Goal: Task Accomplishment & Management: Manage account settings

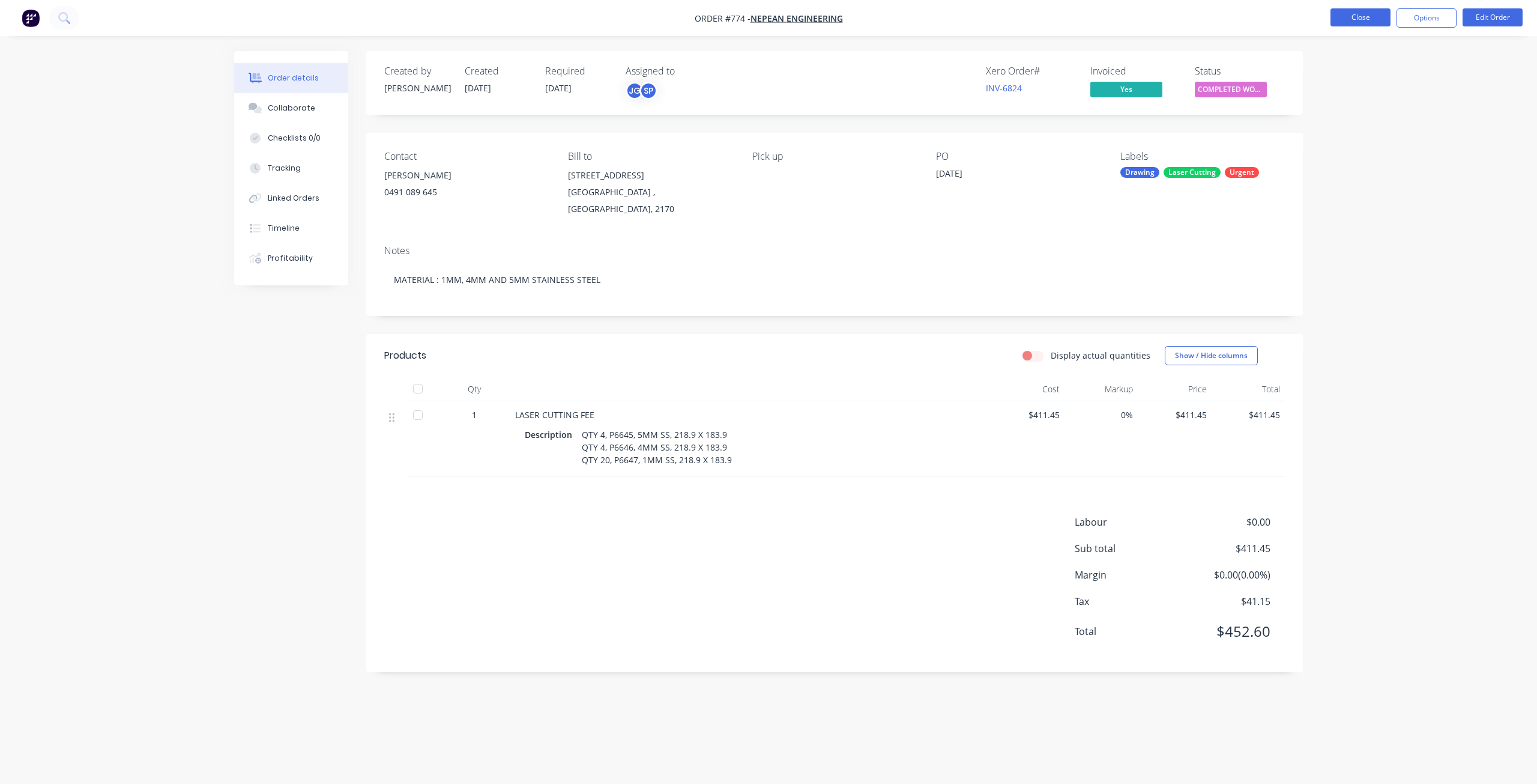
click at [1359, 18] on button "Close" at bounding box center [1361, 17] width 60 height 18
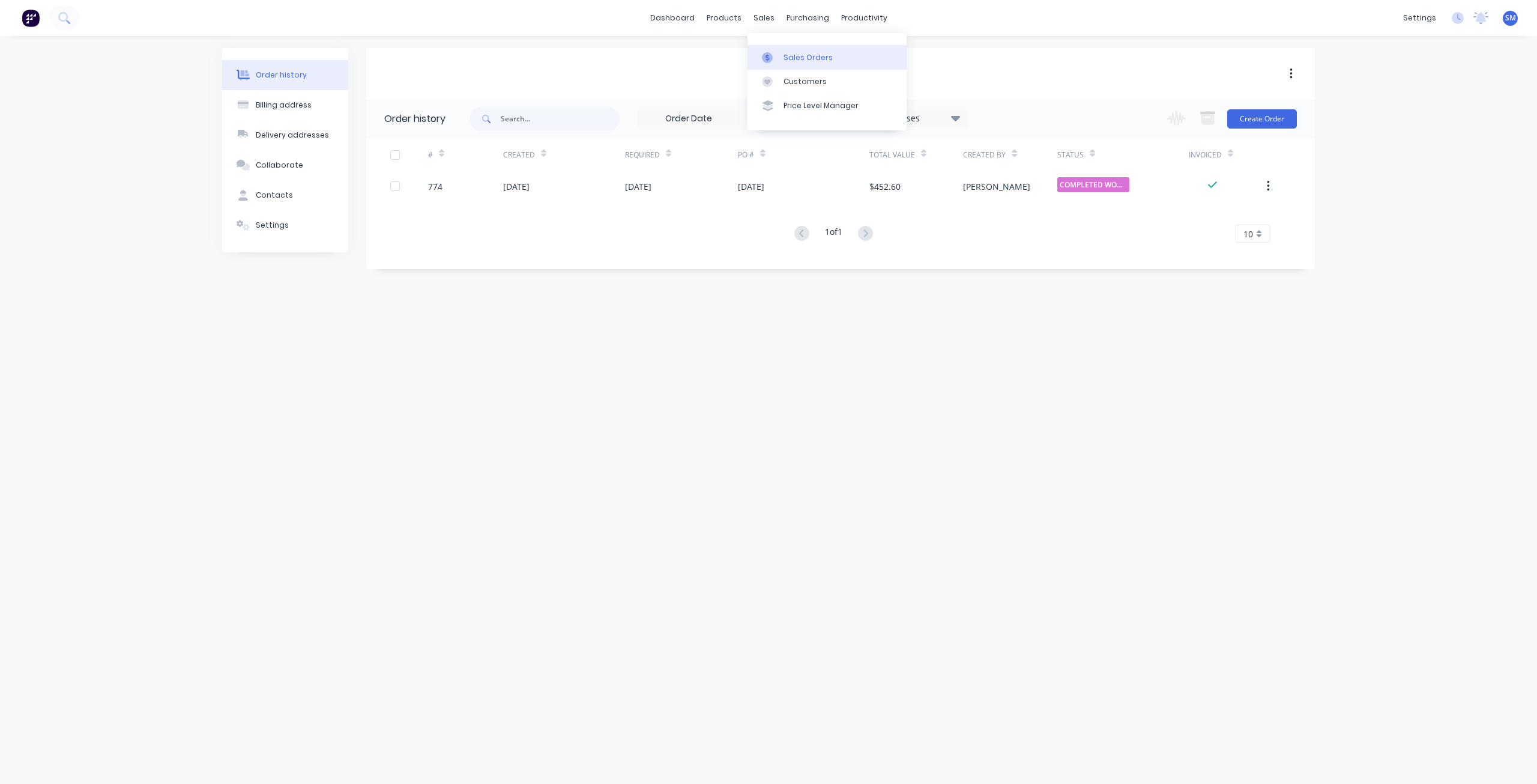
click at [797, 57] on div "Sales Orders" at bounding box center [808, 57] width 49 height 11
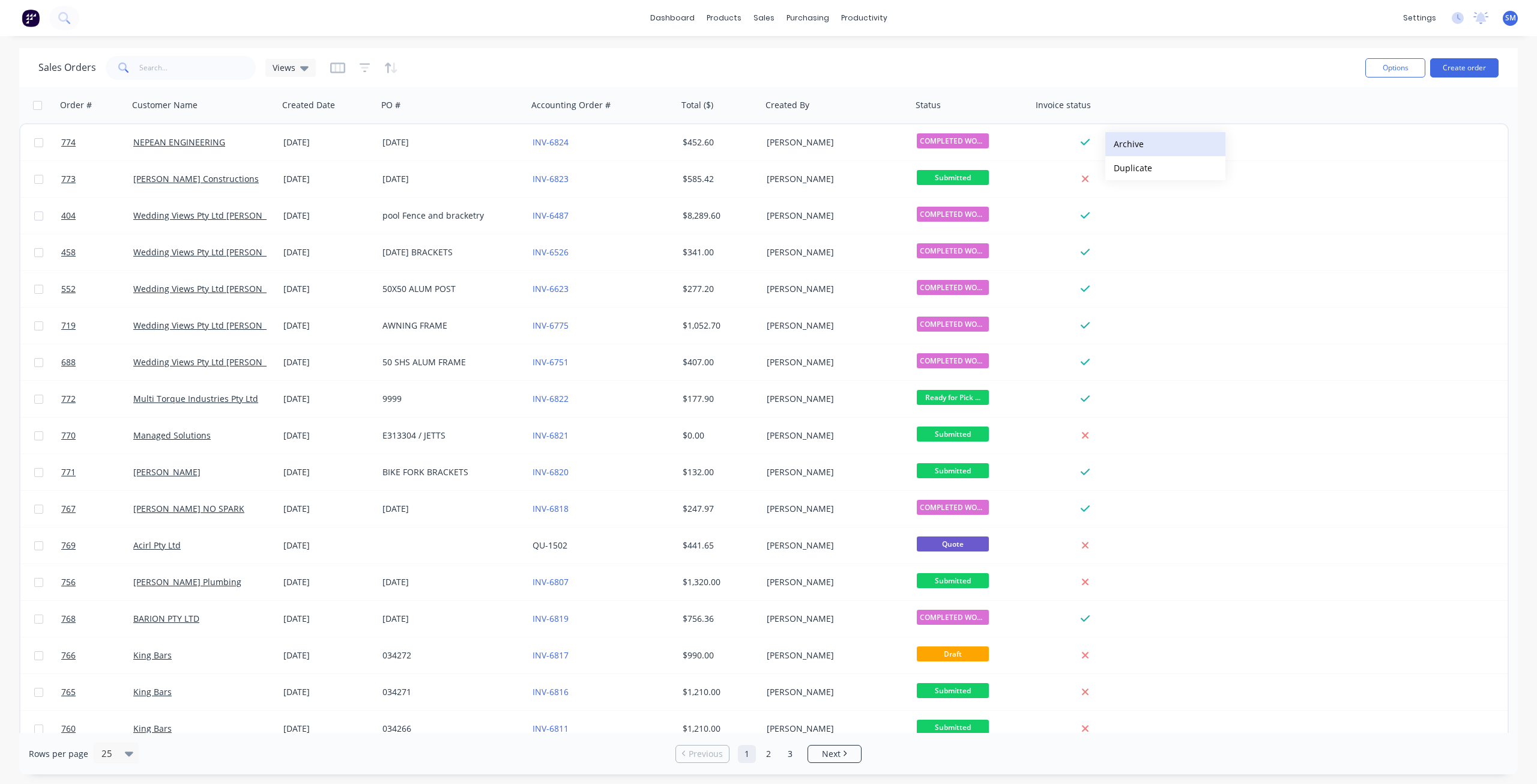
click at [1140, 142] on button "Archive" at bounding box center [1166, 143] width 120 height 24
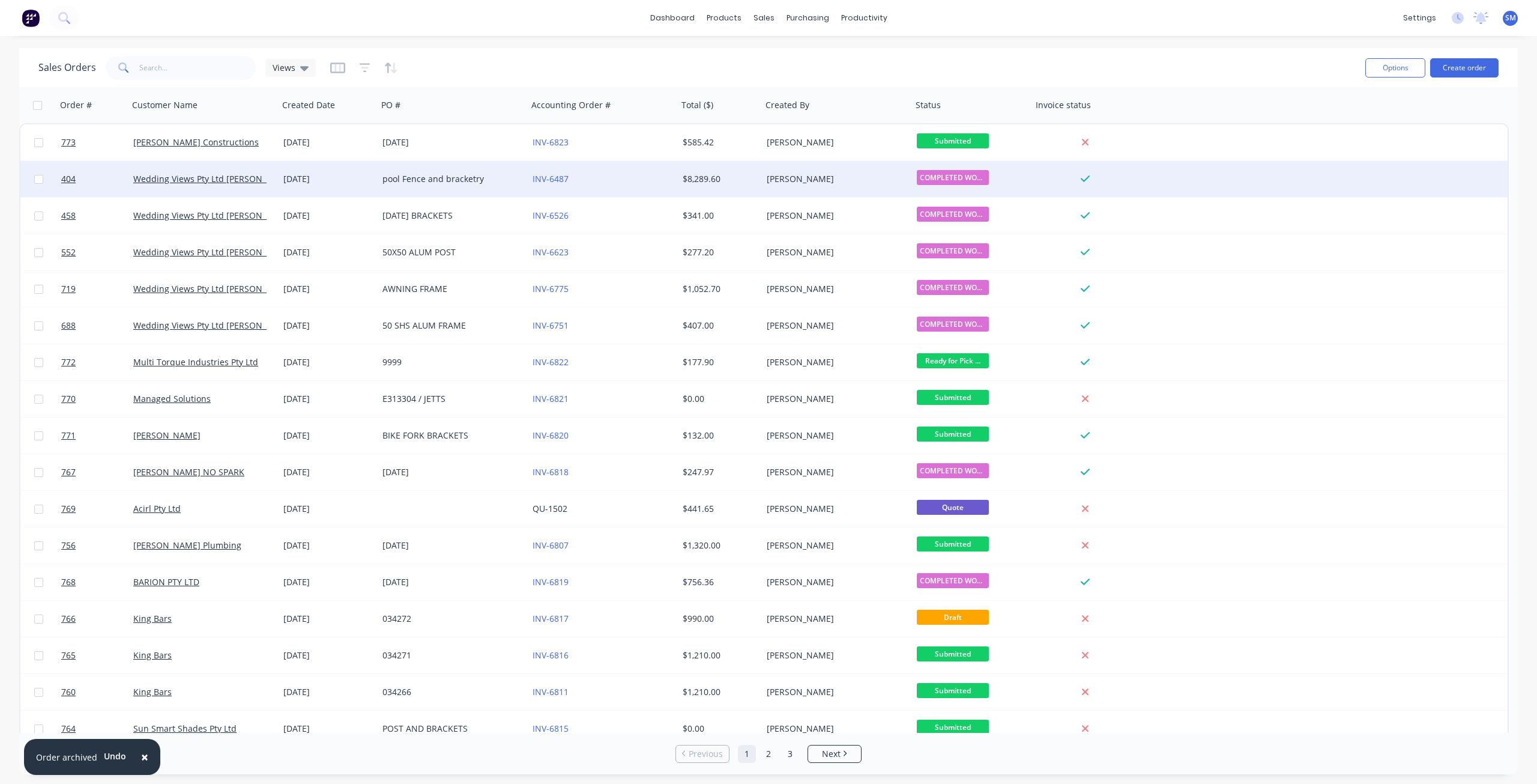
click at [1125, 181] on div at bounding box center [1085, 178] width 97 height 11
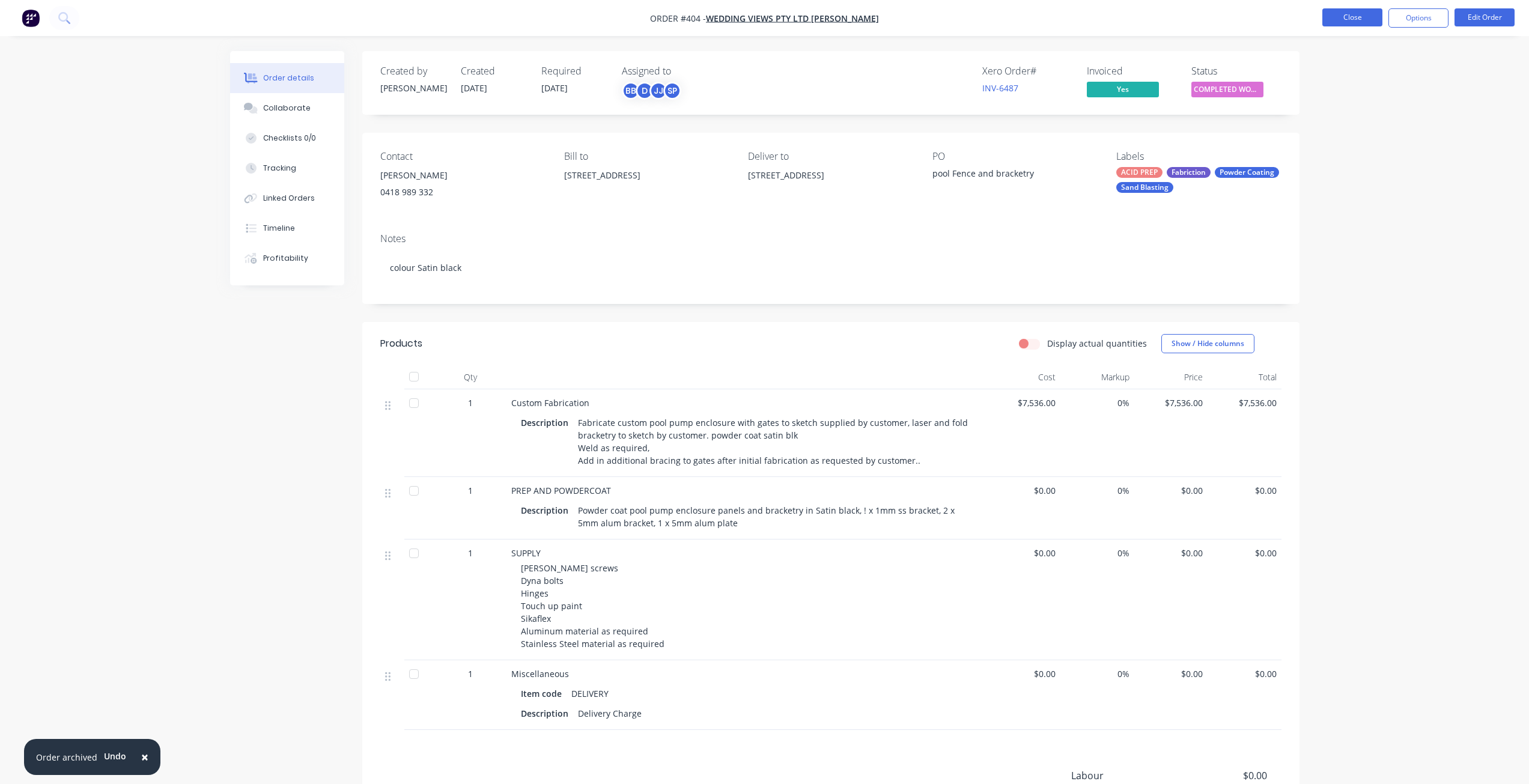
click at [1354, 18] on button "Close" at bounding box center [1353, 17] width 60 height 18
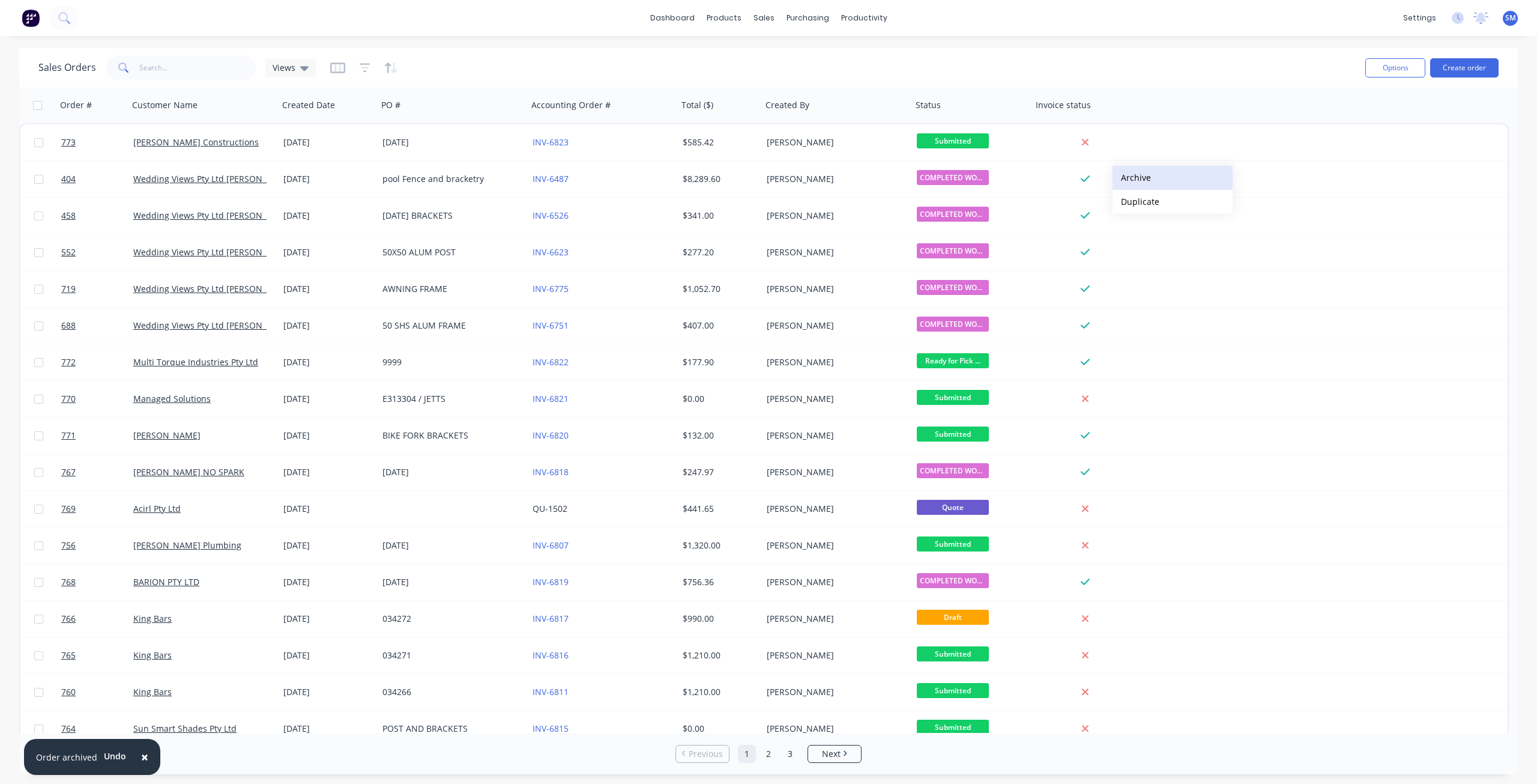
click at [1138, 177] on button "Archive" at bounding box center [1173, 177] width 120 height 24
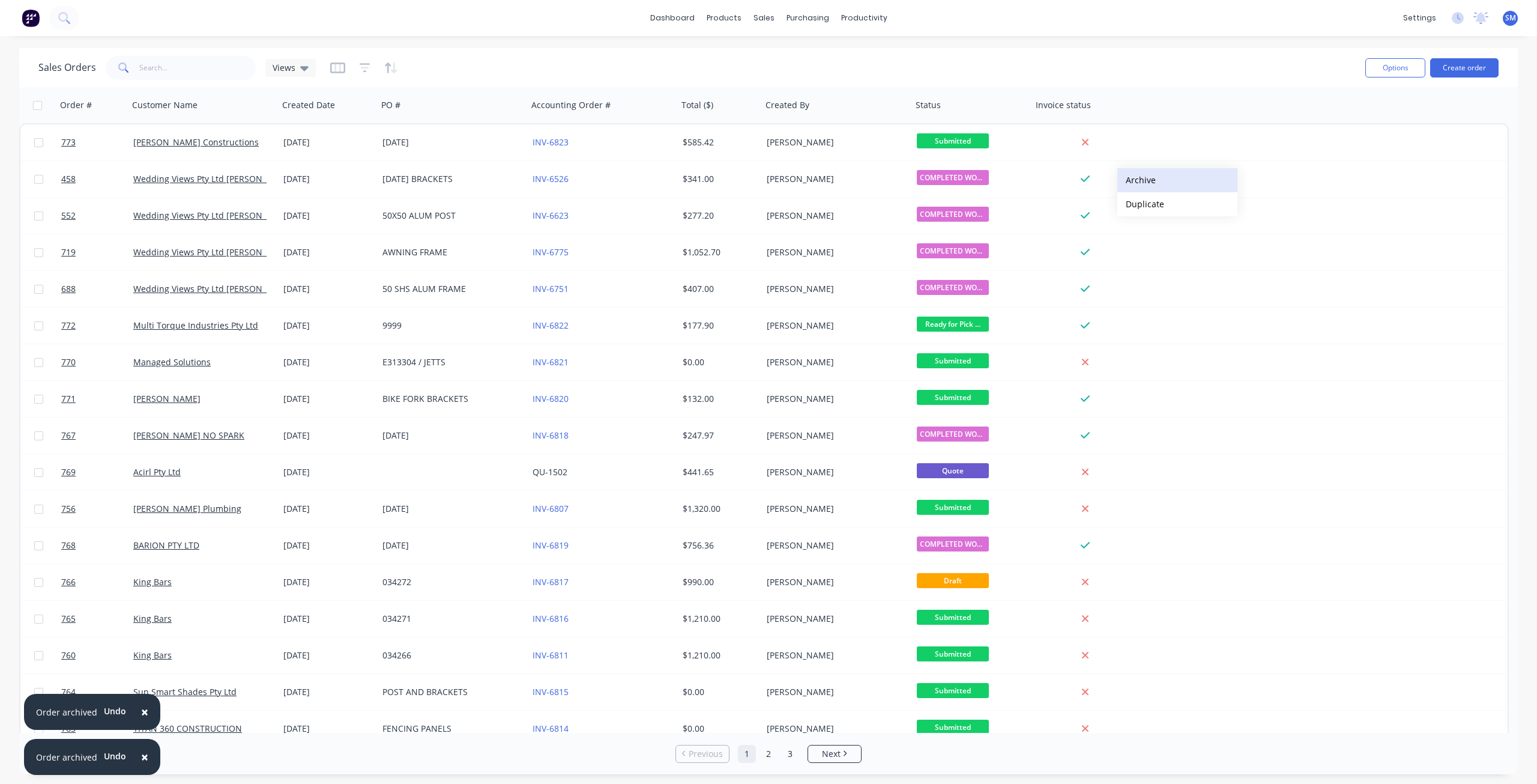
click at [1138, 177] on button "Archive" at bounding box center [1177, 180] width 120 height 24
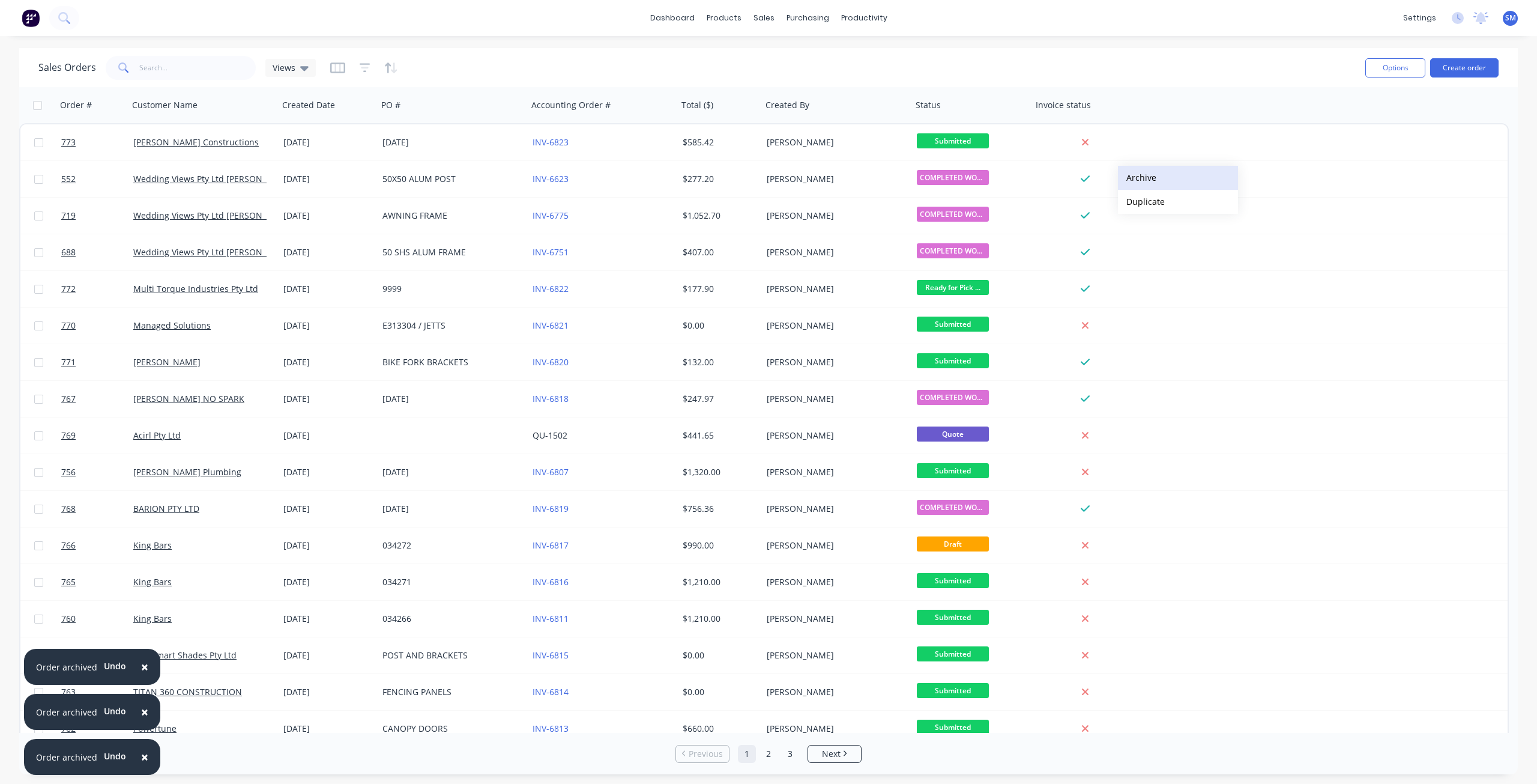
click at [1138, 176] on button "Archive" at bounding box center [1178, 177] width 120 height 24
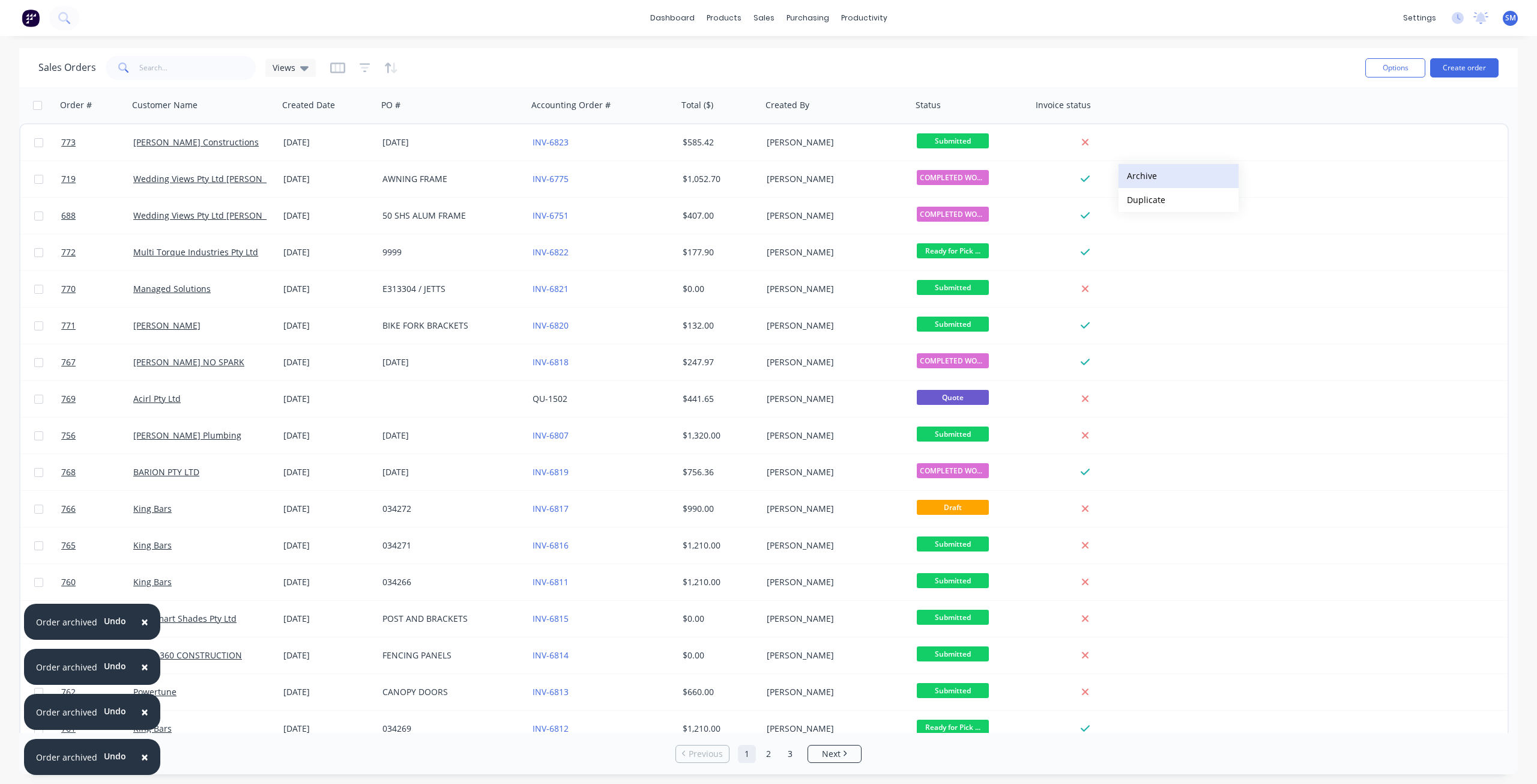
click at [1139, 175] on button "Archive" at bounding box center [1179, 175] width 120 height 24
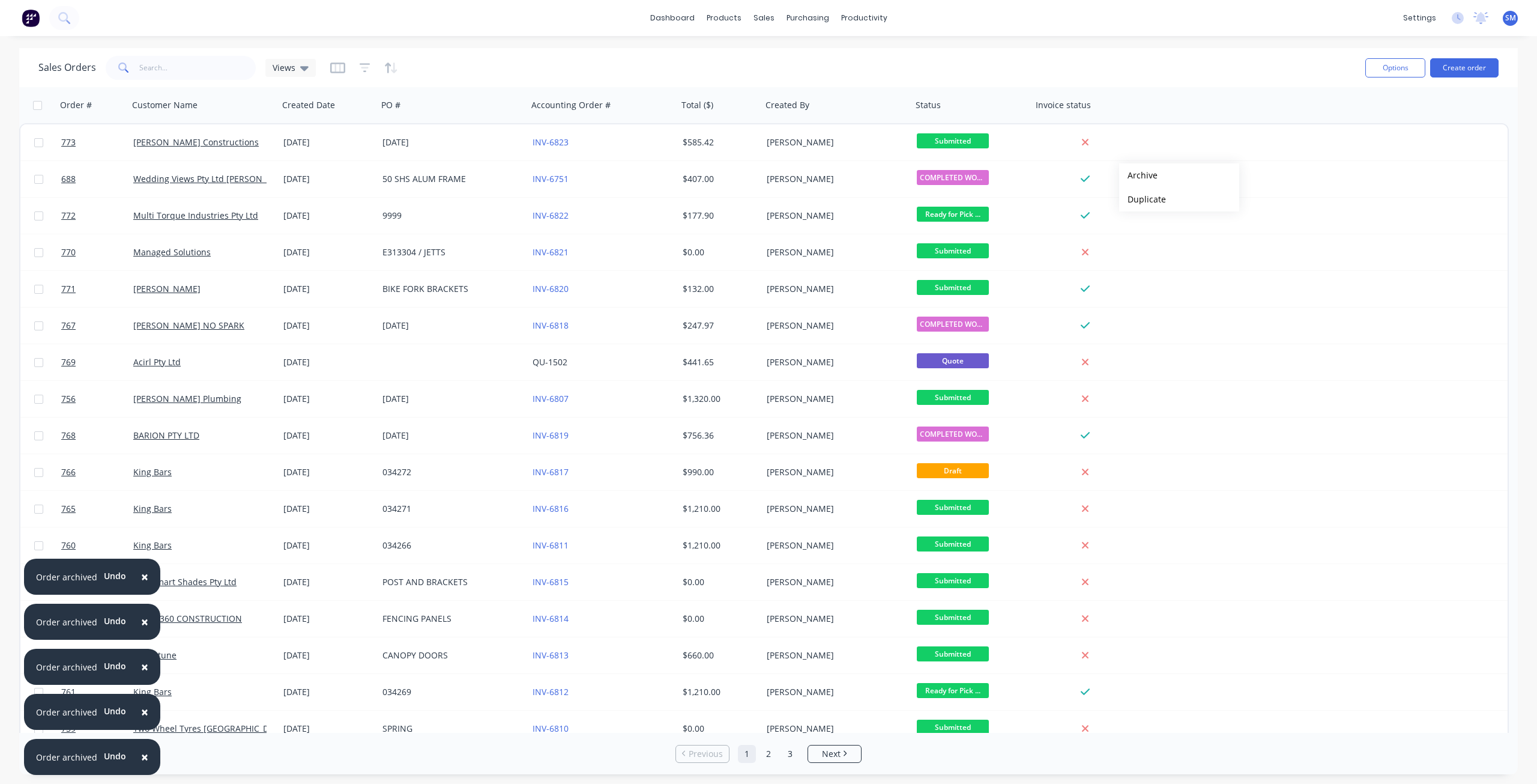
click at [1139, 175] on button "Archive" at bounding box center [1179, 175] width 120 height 24
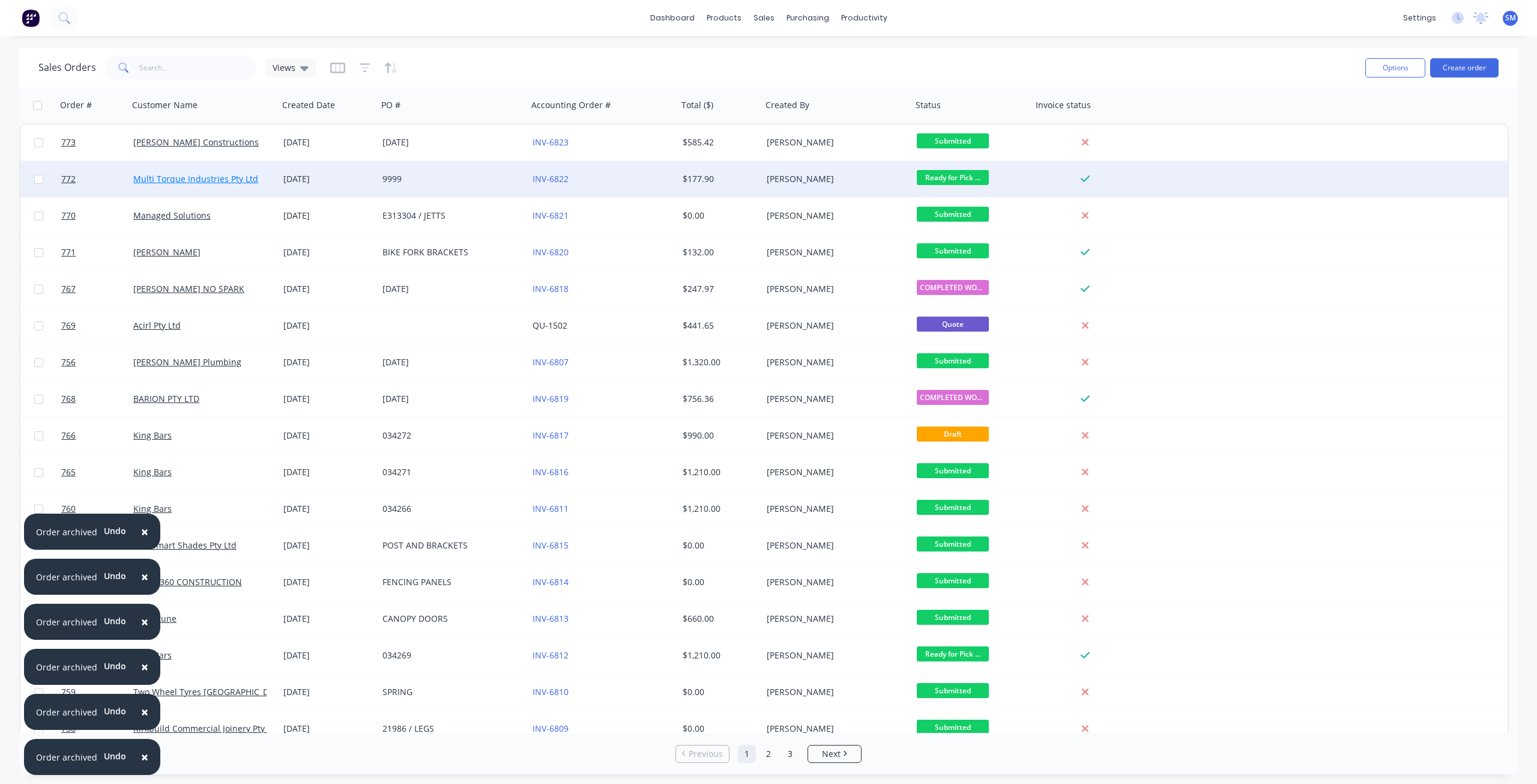
click at [225, 178] on link "Multi Torque Industries Pty Ltd" at bounding box center [196, 178] width 125 height 12
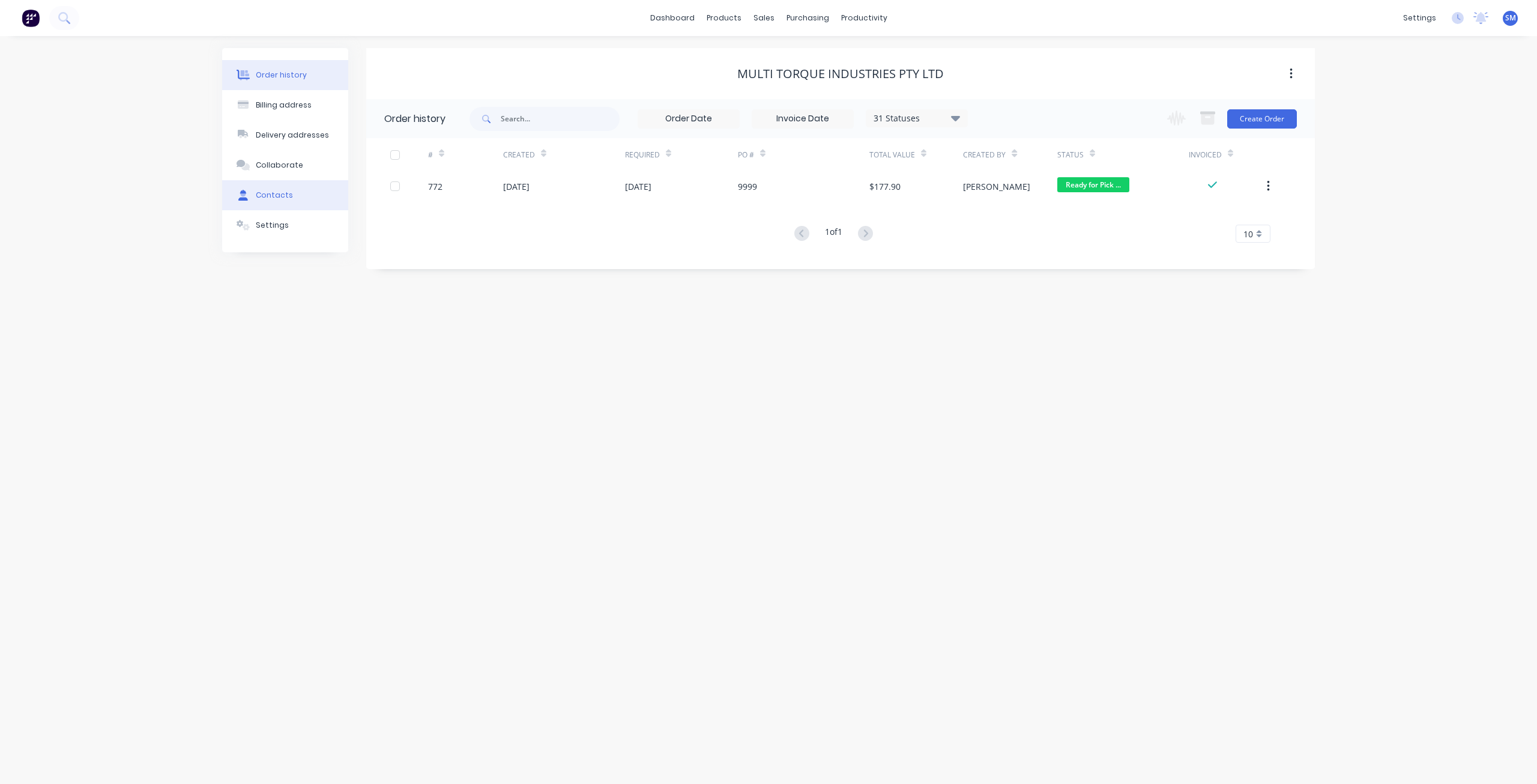
click at [266, 190] on div "Contacts" at bounding box center [274, 195] width 37 height 11
select select "AU"
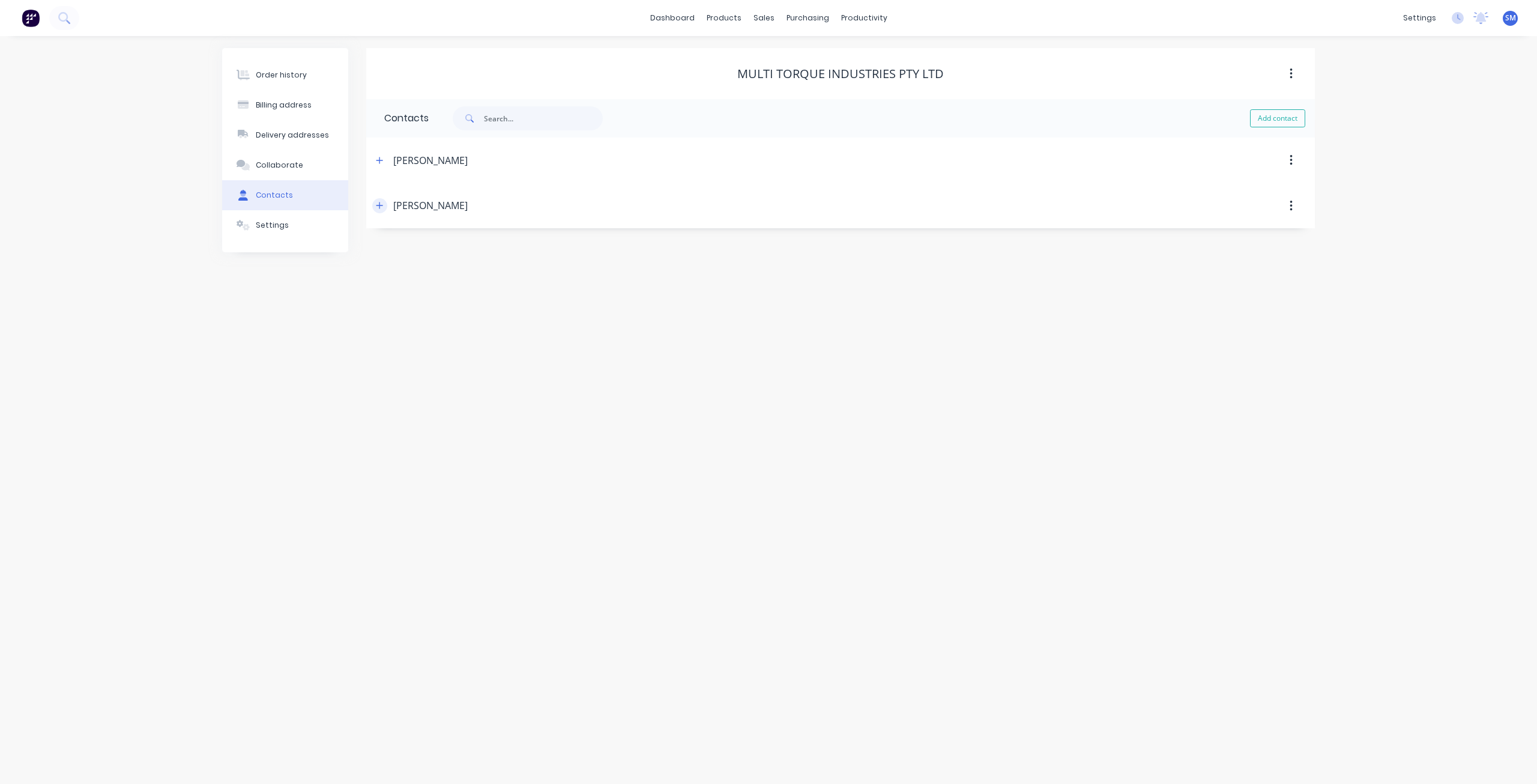
click at [377, 208] on icon "button" at bounding box center [379, 205] width 7 height 9
click at [763, 18] on div "sales" at bounding box center [765, 17] width 33 height 18
click at [794, 58] on div "Sales Orders" at bounding box center [808, 57] width 49 height 11
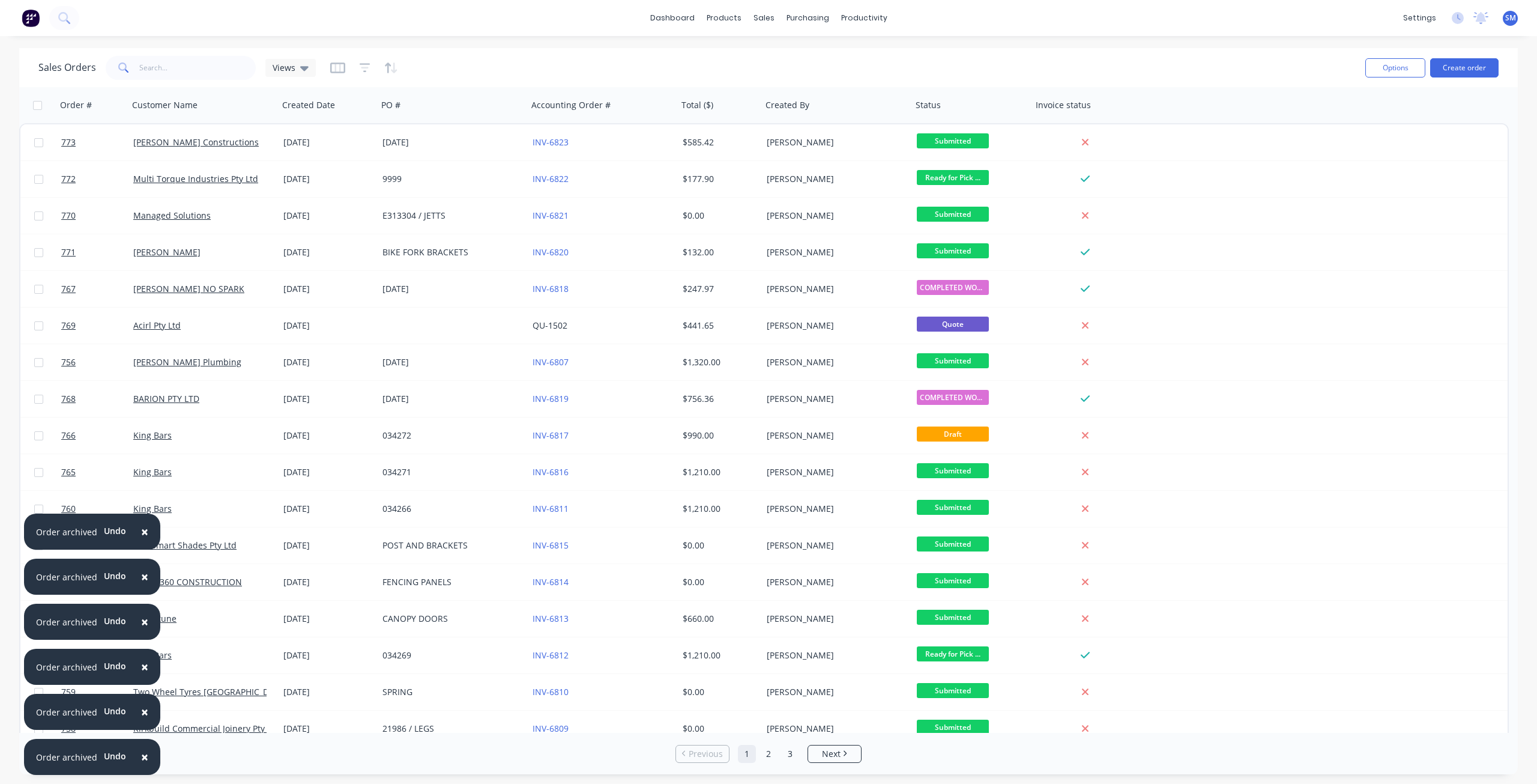
click at [141, 758] on span "×" at bounding box center [144, 756] width 7 height 16
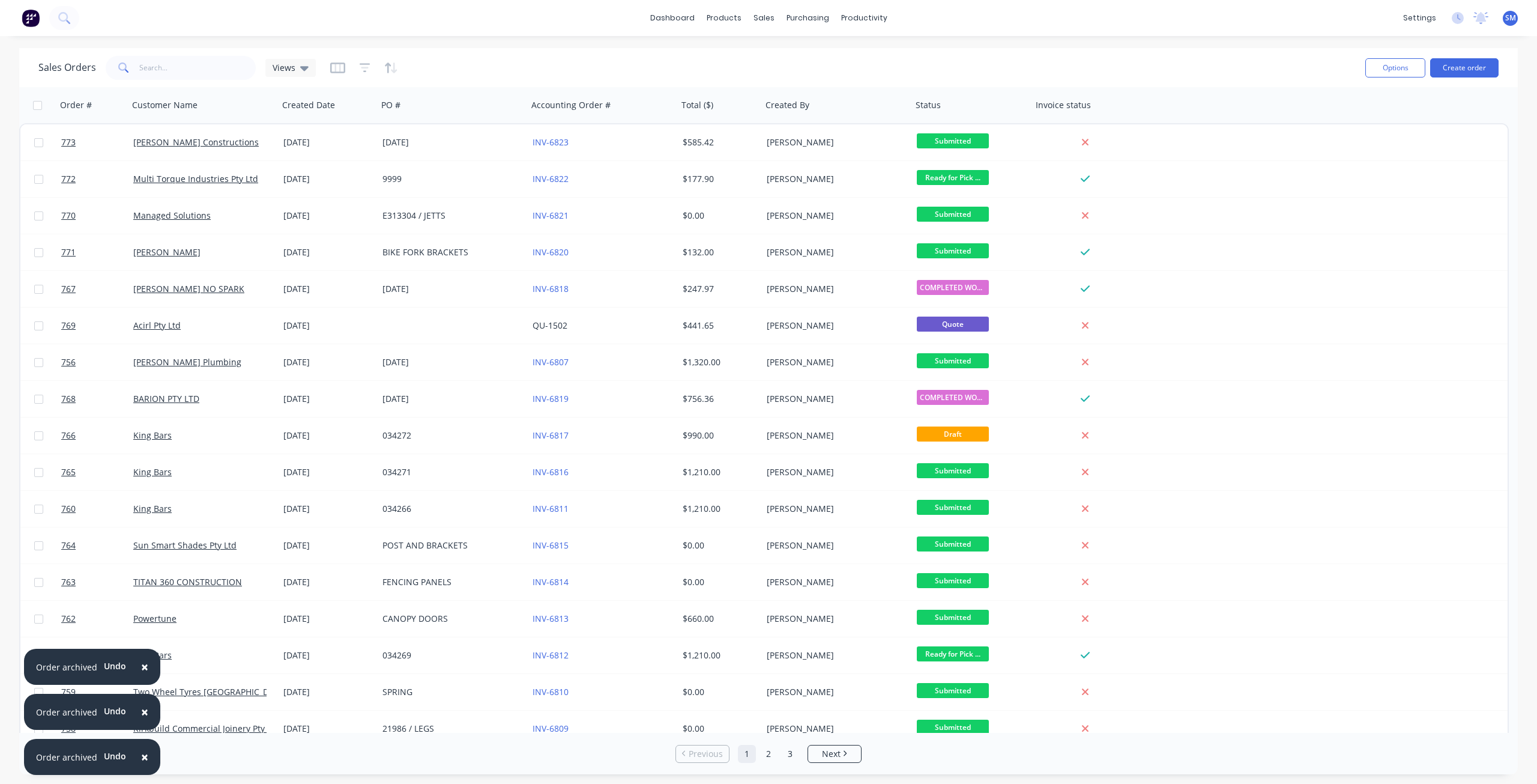
click at [141, 758] on span "×" at bounding box center [144, 756] width 7 height 16
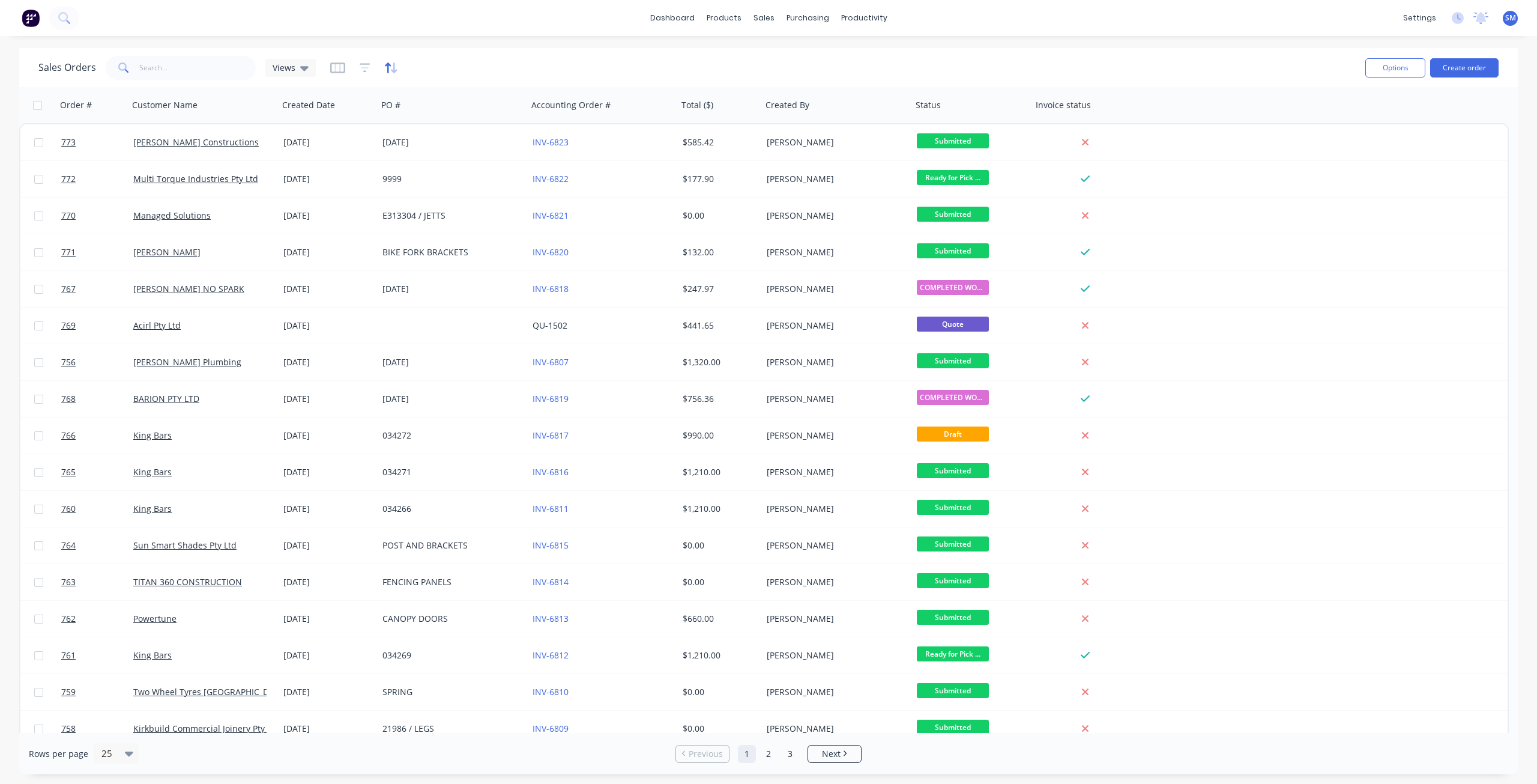
click at [389, 64] on icon "button" at bounding box center [388, 67] width 6 height 11
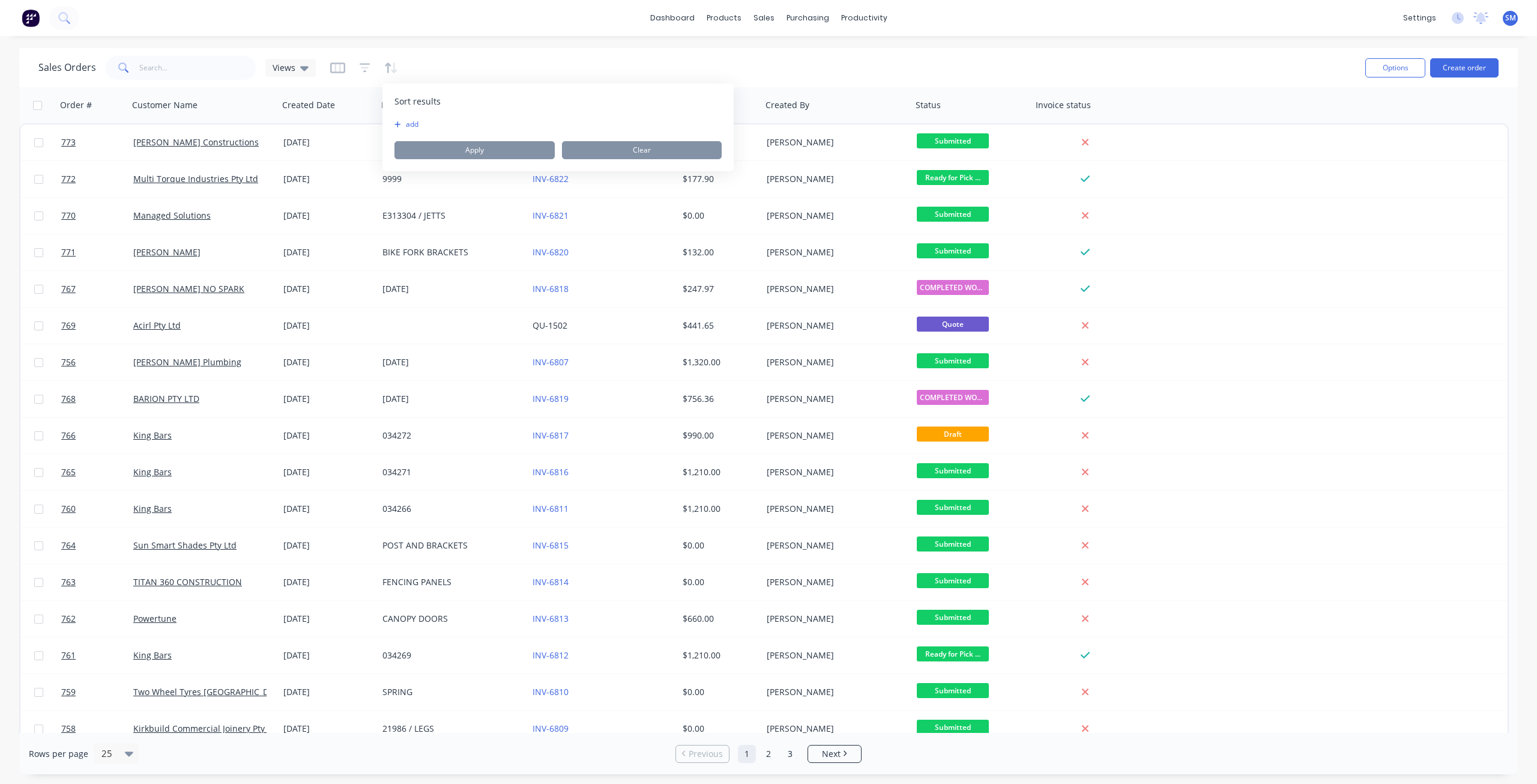
click at [410, 121] on button "add" at bounding box center [401, 124] width 15 height 10
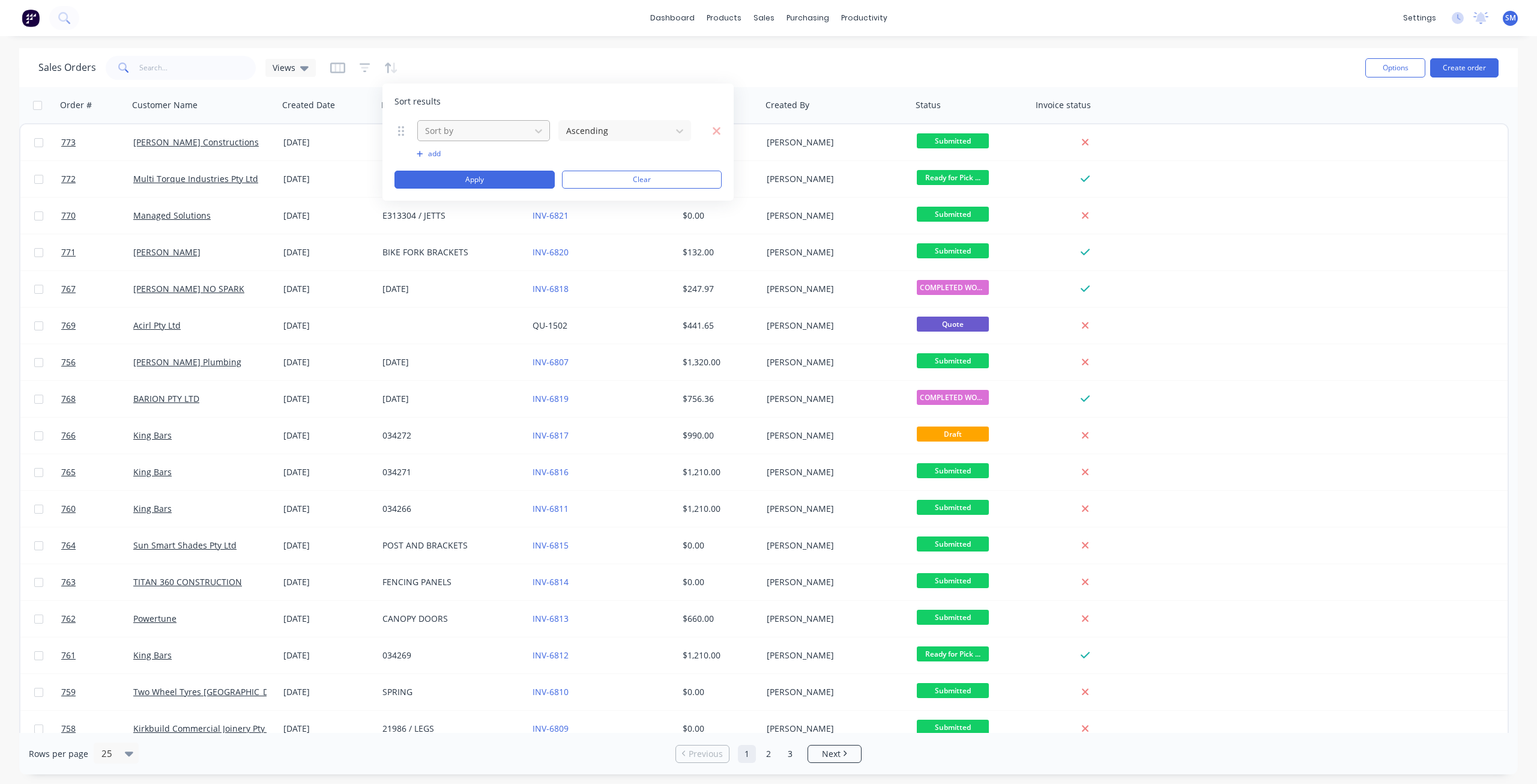
click at [455, 130] on div at bounding box center [474, 130] width 100 height 15
click at [447, 313] on div "Status" at bounding box center [484, 315] width 133 height 22
click at [483, 181] on button "Apply" at bounding box center [474, 179] width 160 height 18
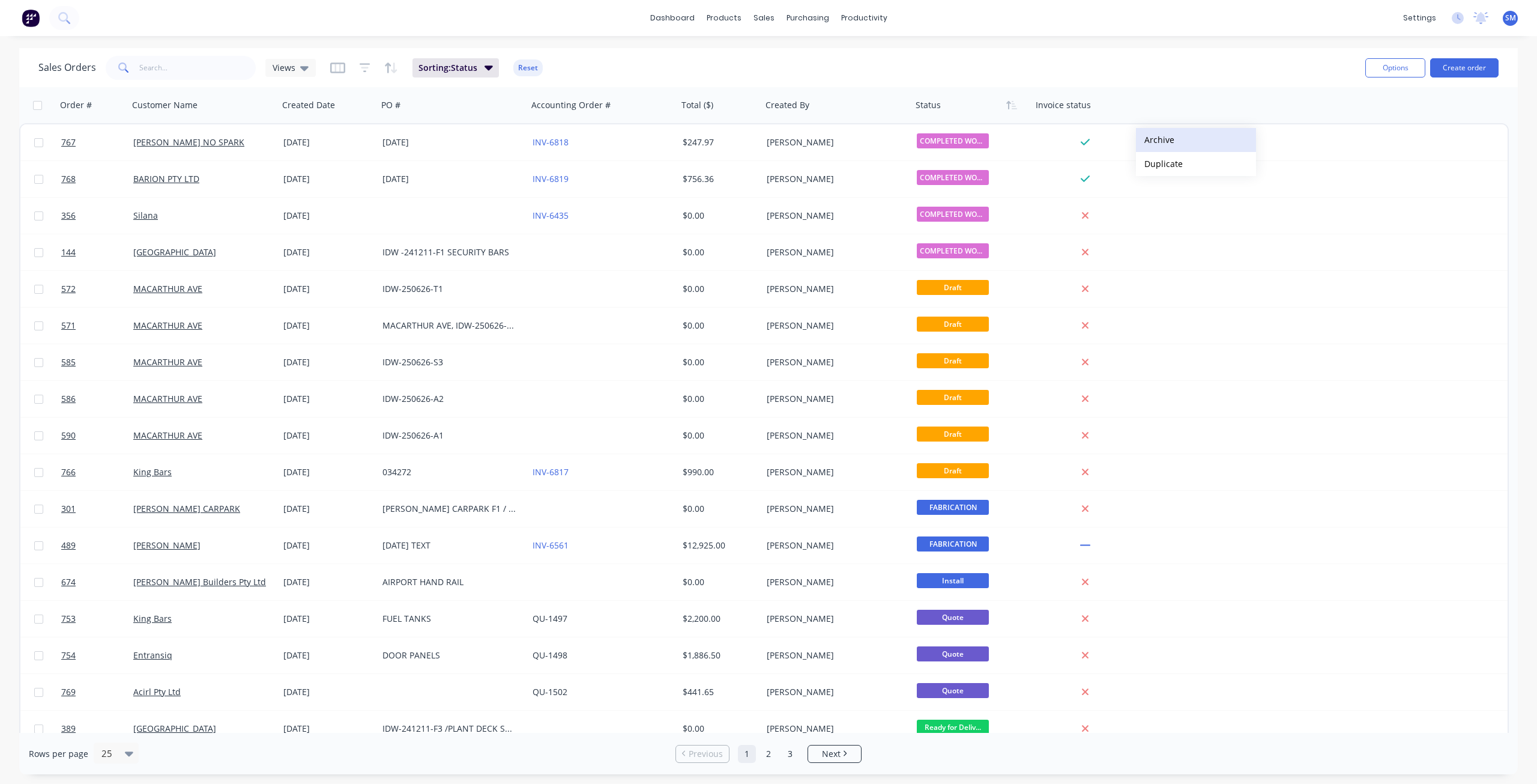
click at [1170, 140] on button "Archive" at bounding box center [1197, 140] width 120 height 24
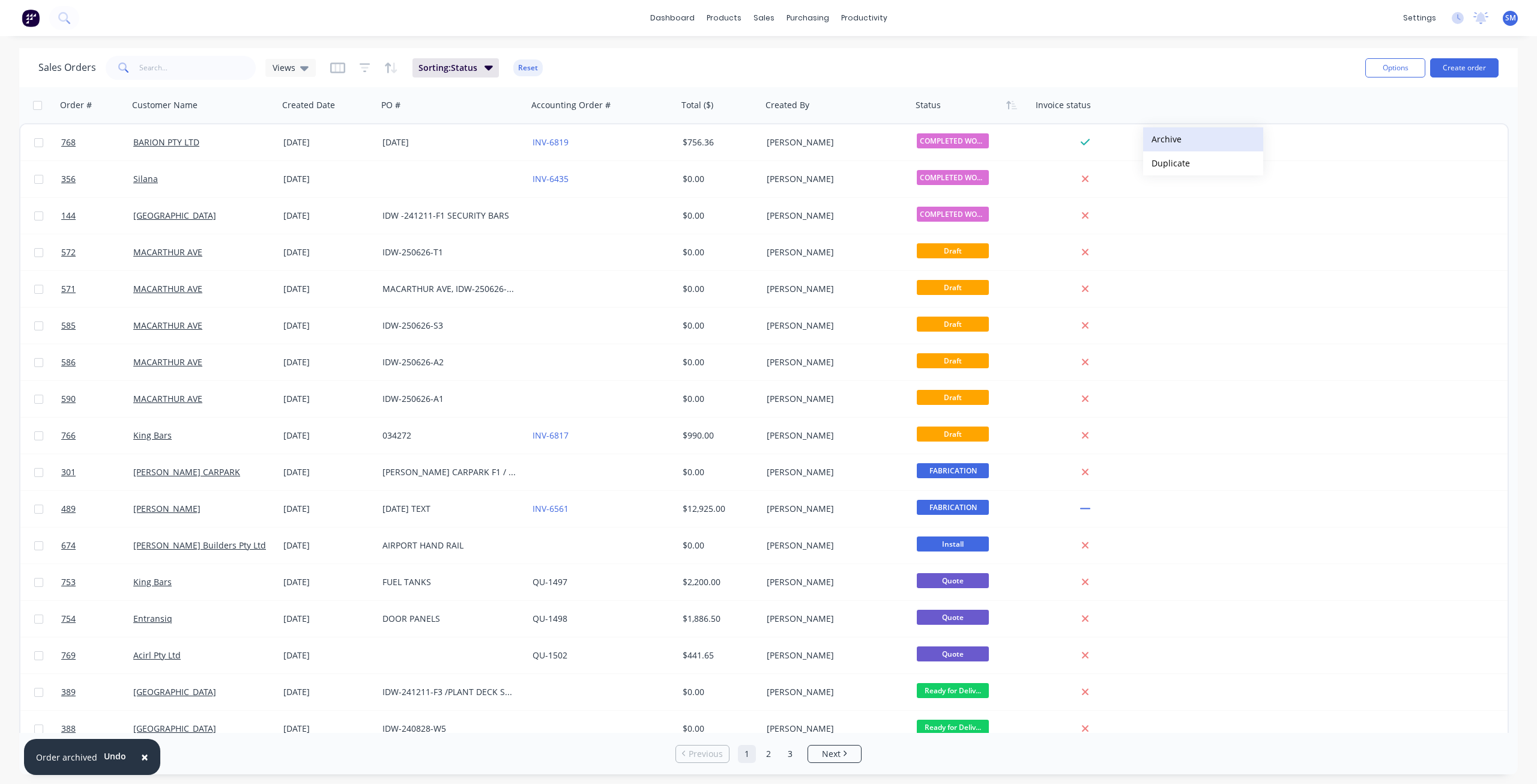
click at [1164, 140] on button "Archive" at bounding box center [1204, 139] width 120 height 24
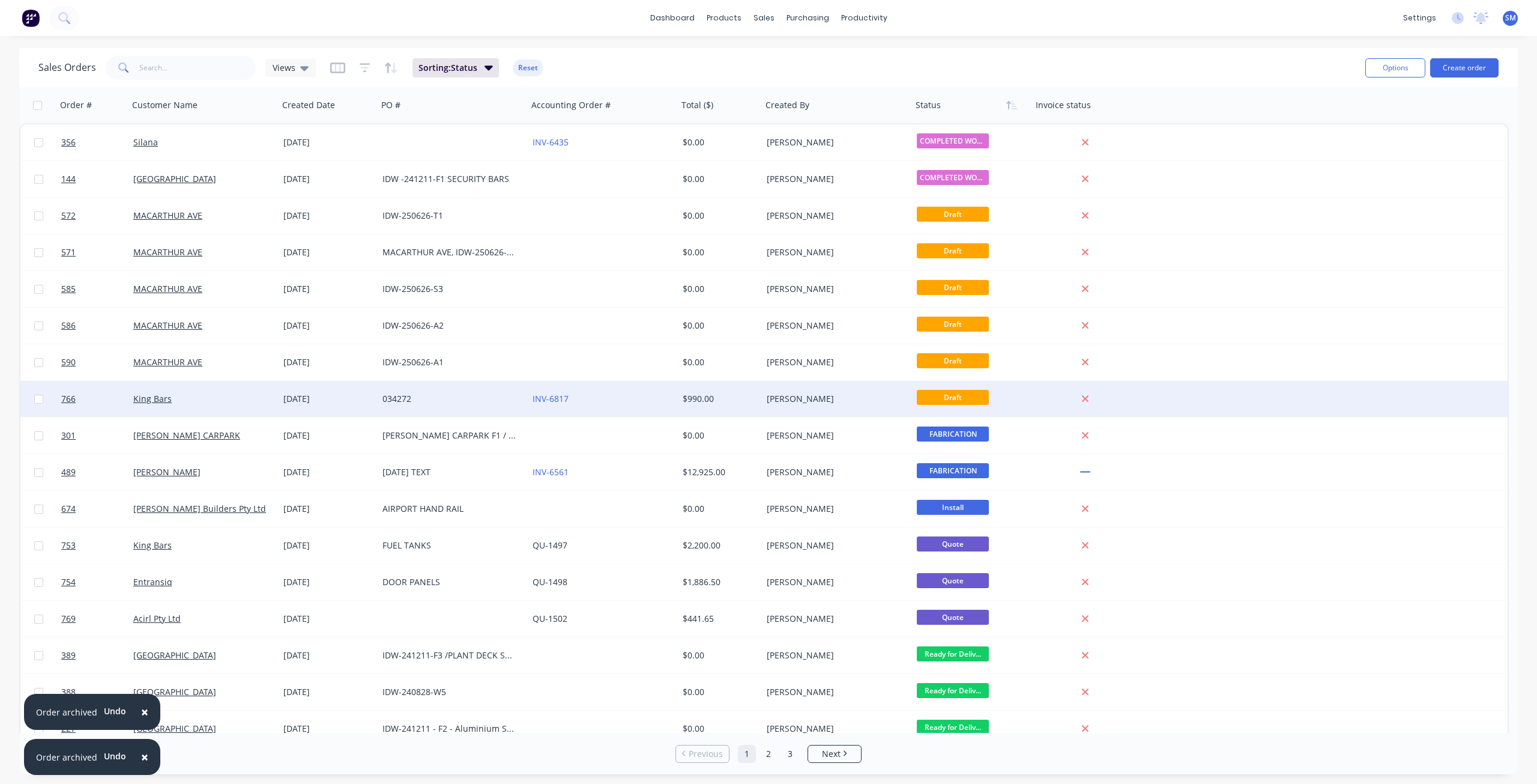
click at [398, 398] on div "034272" at bounding box center [450, 398] width 134 height 12
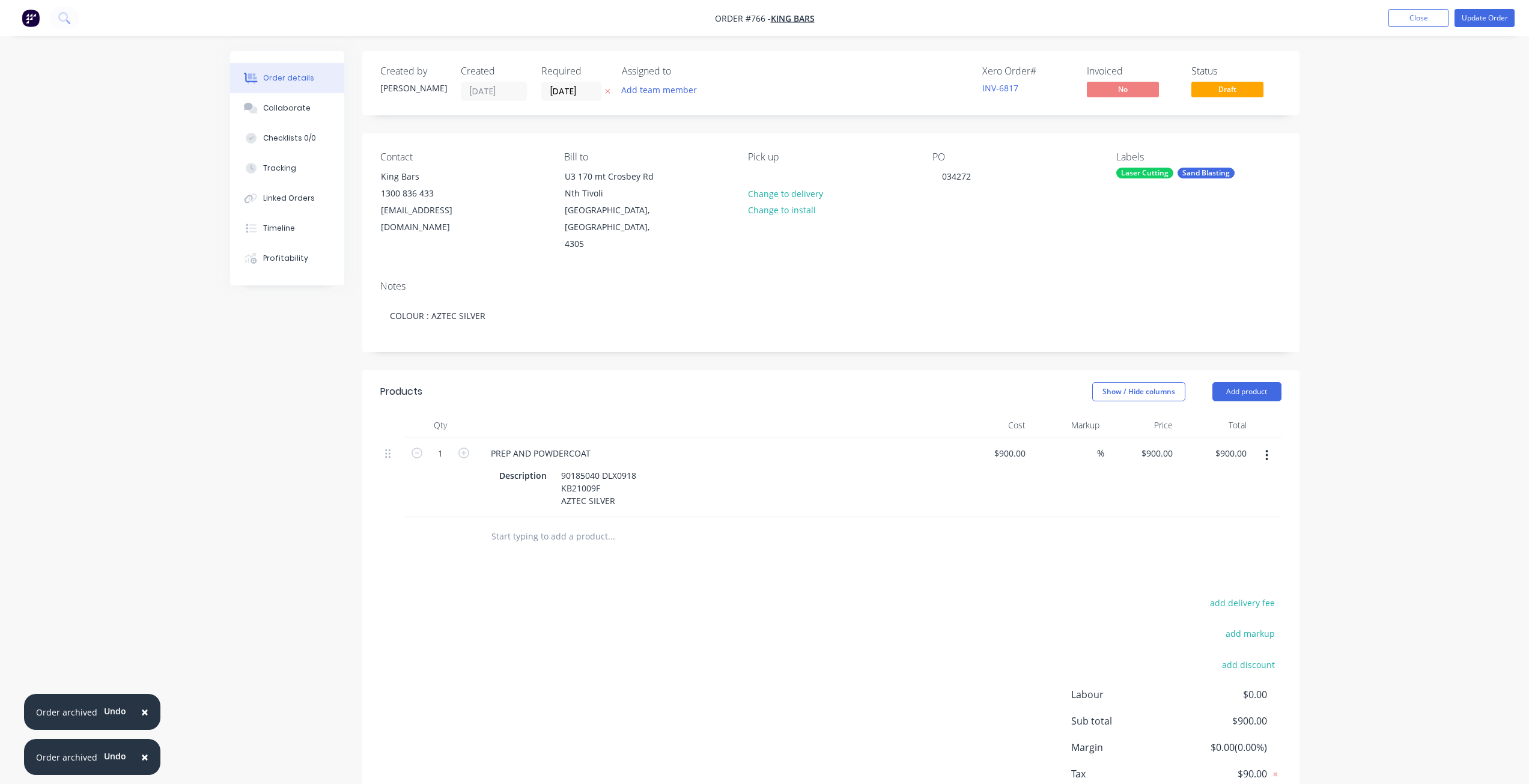
click at [142, 759] on span "×" at bounding box center [144, 756] width 7 height 16
click at [142, 756] on span "×" at bounding box center [144, 756] width 7 height 16
click at [1491, 22] on button "Update Order" at bounding box center [1484, 17] width 60 height 18
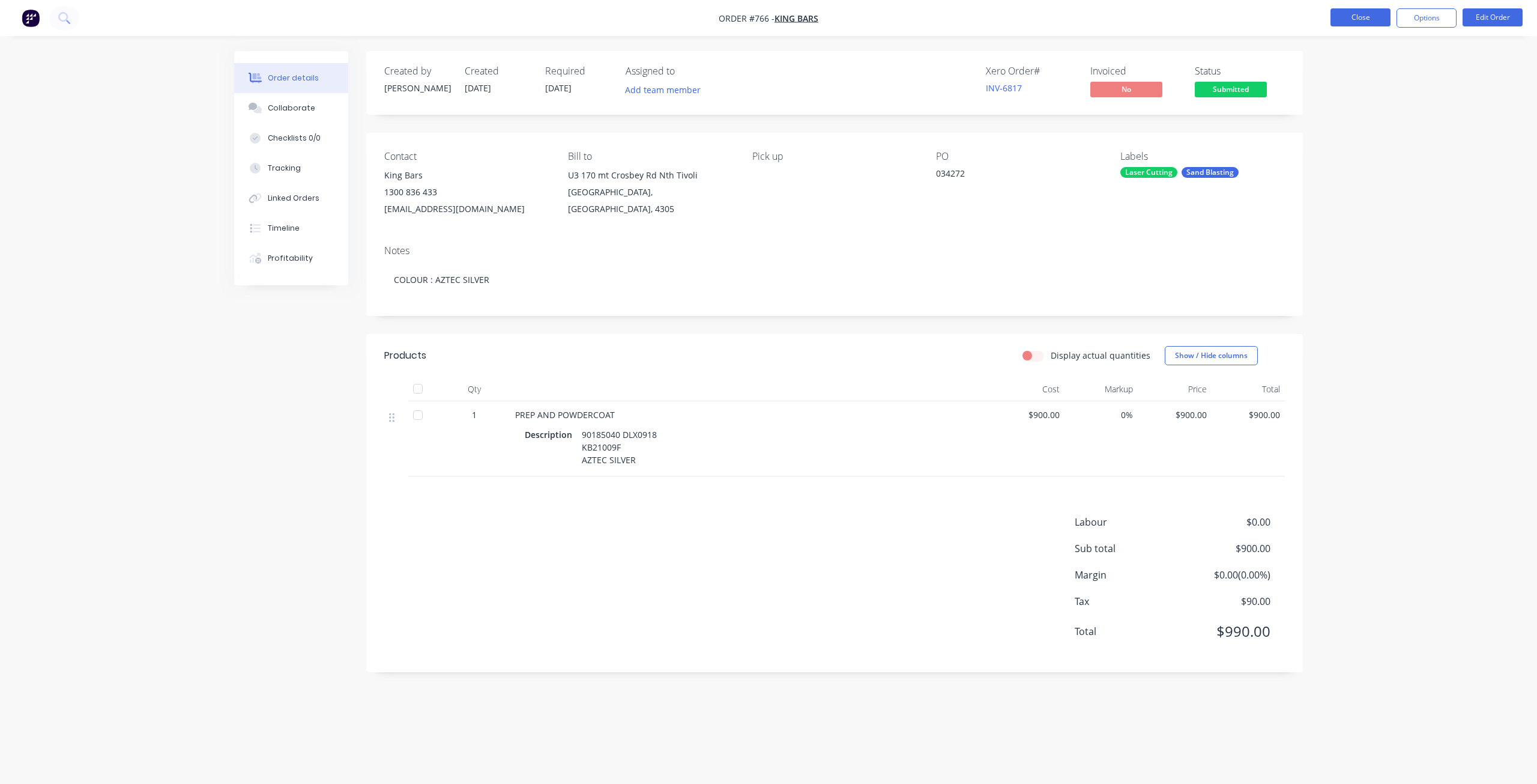
click at [1359, 11] on button "Close" at bounding box center [1361, 17] width 60 height 18
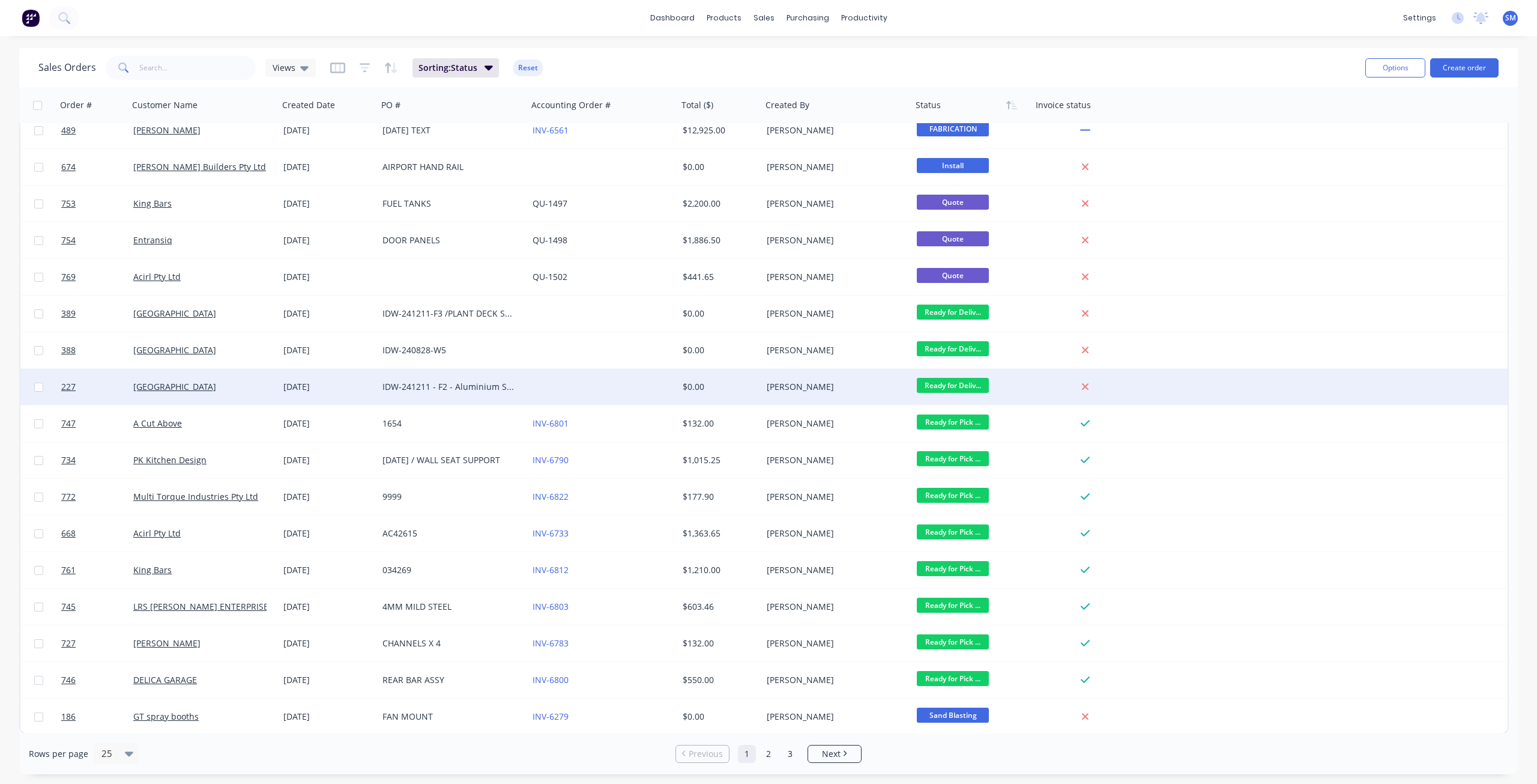
scroll to position [306, 0]
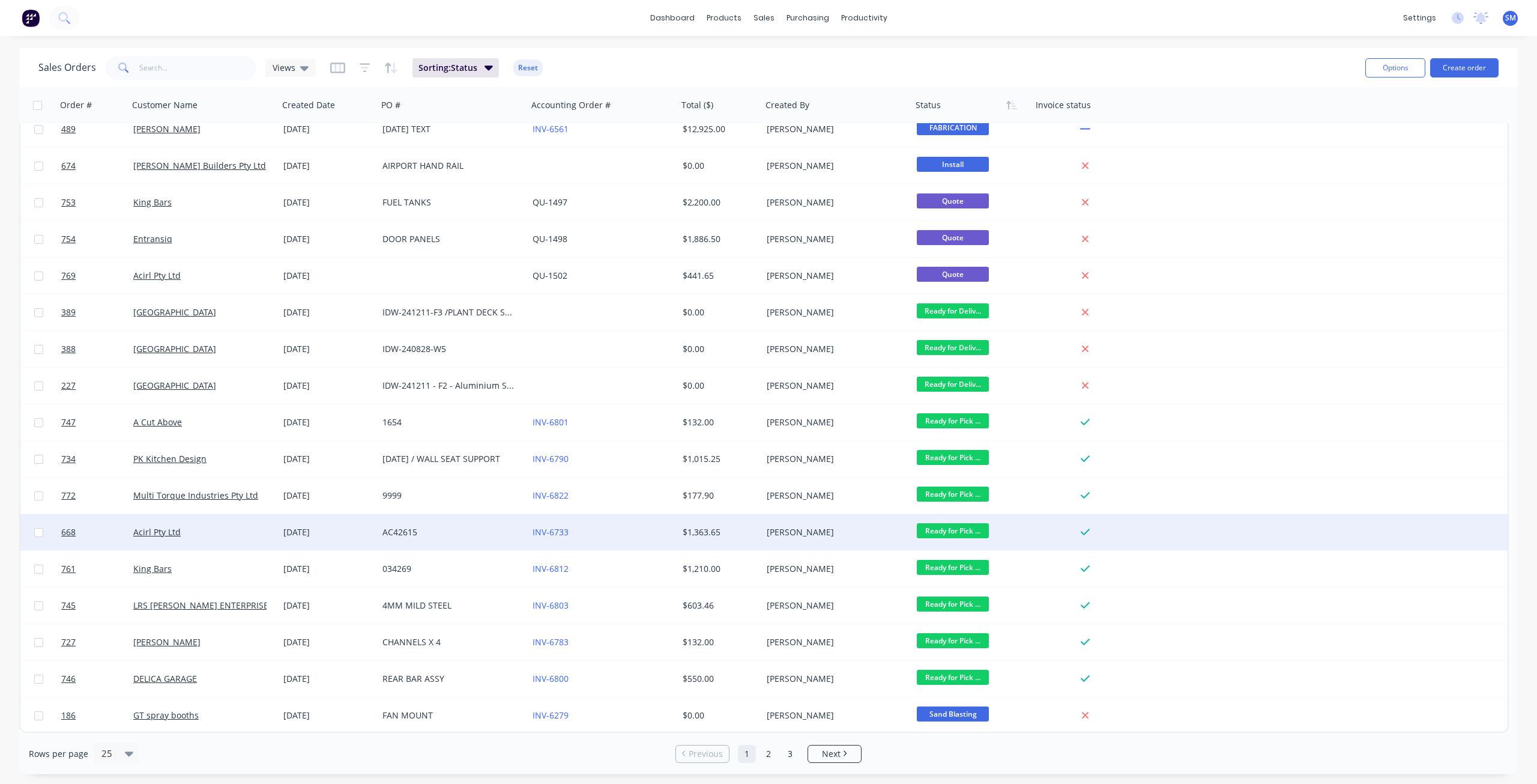
click at [950, 531] on span "Ready for Pick ..." at bounding box center [953, 530] width 72 height 15
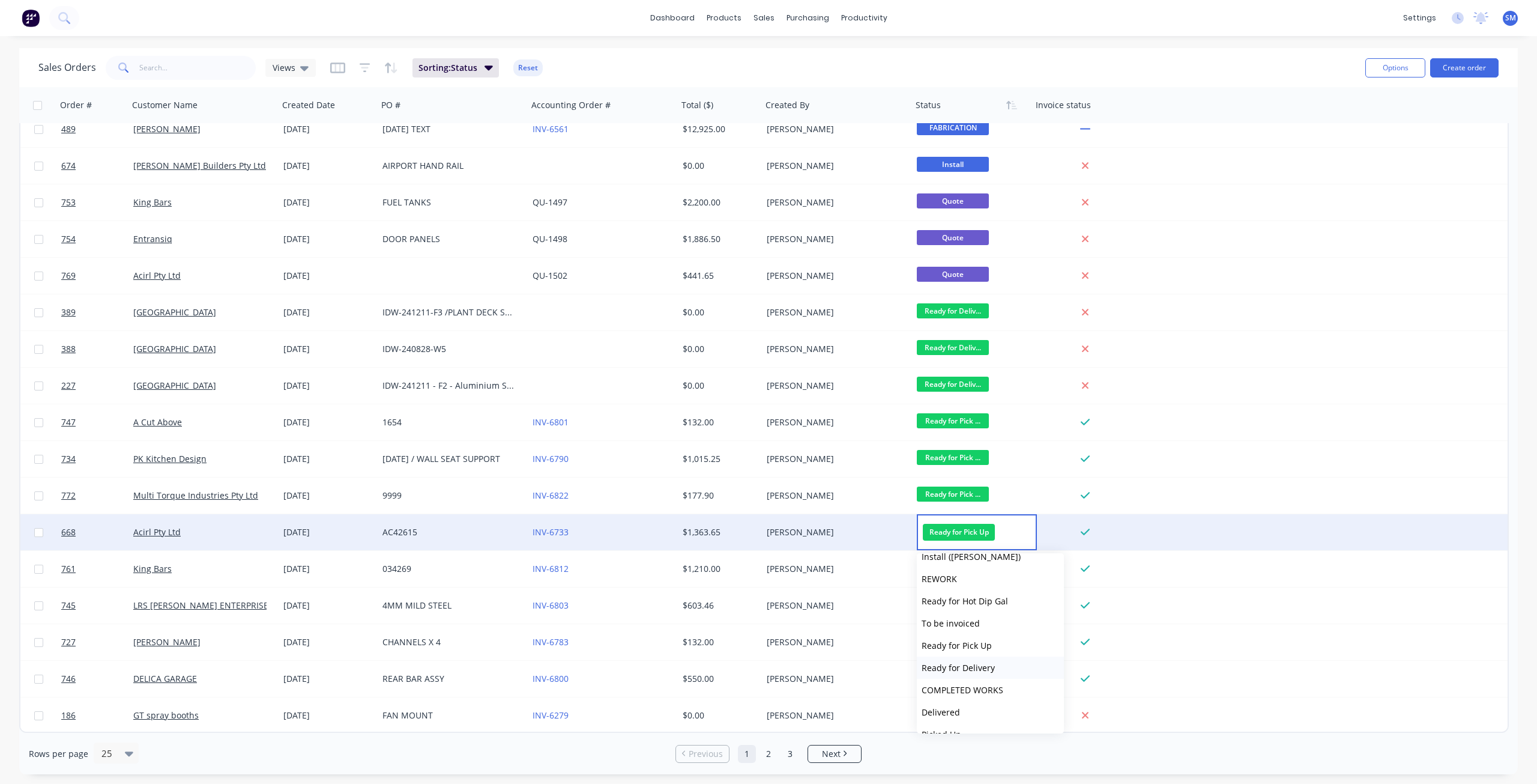
scroll to position [407, 0]
click at [974, 674] on span "COMPLETED WORKS" at bounding box center [962, 674] width 81 height 12
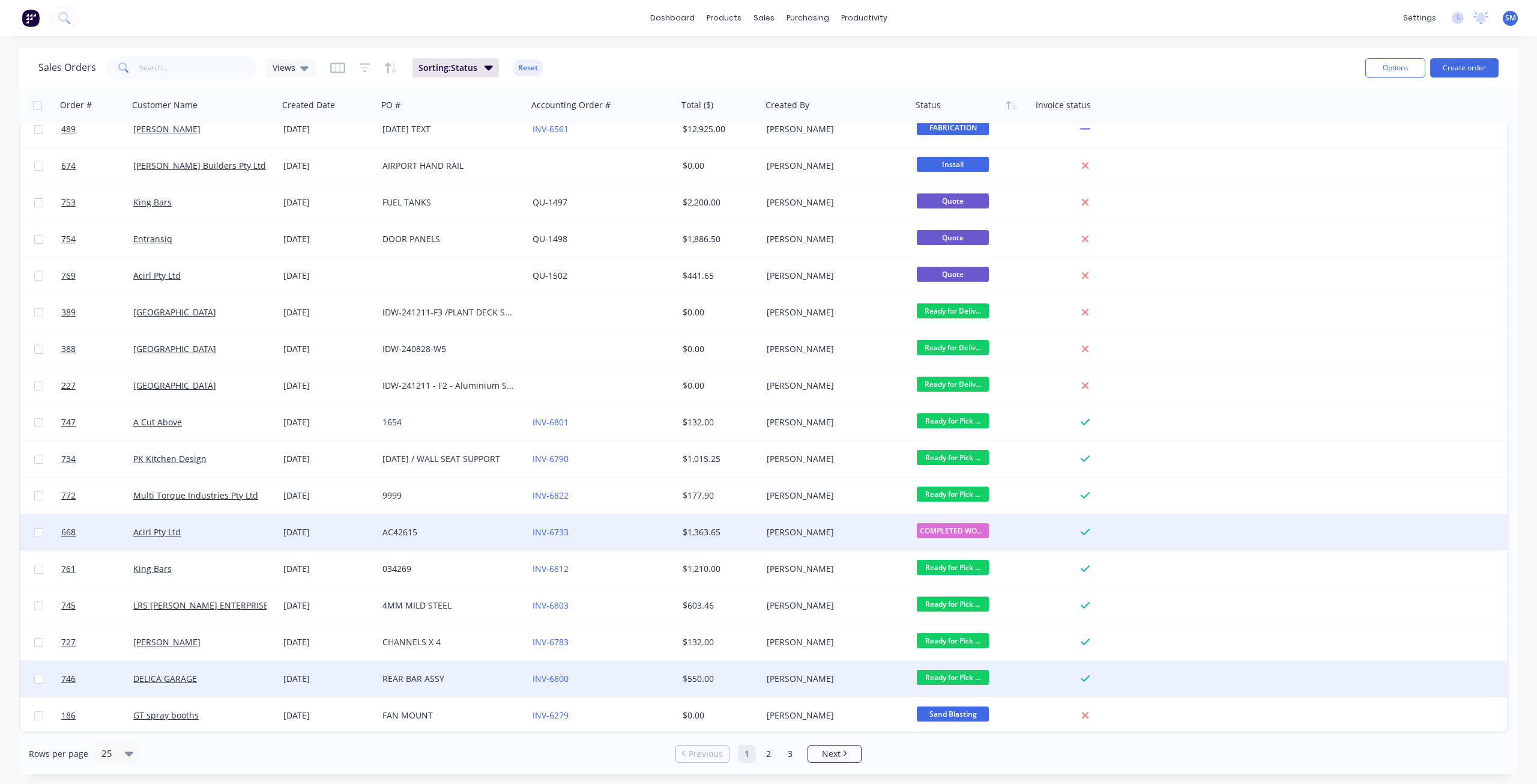
click at [948, 676] on span "Ready for Pick ..." at bounding box center [953, 676] width 72 height 15
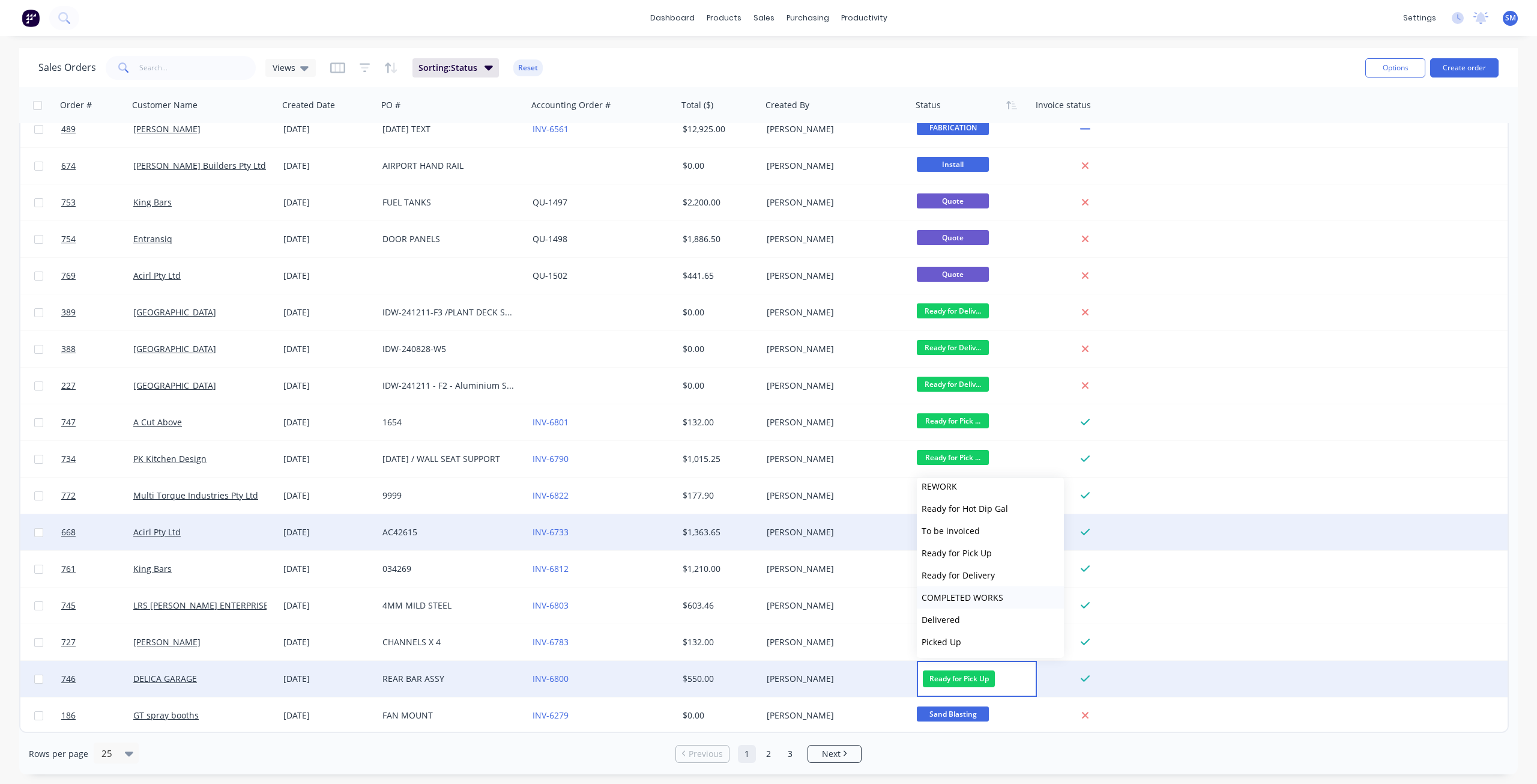
click at [969, 603] on span "COMPLETED WORKS" at bounding box center [962, 597] width 81 height 12
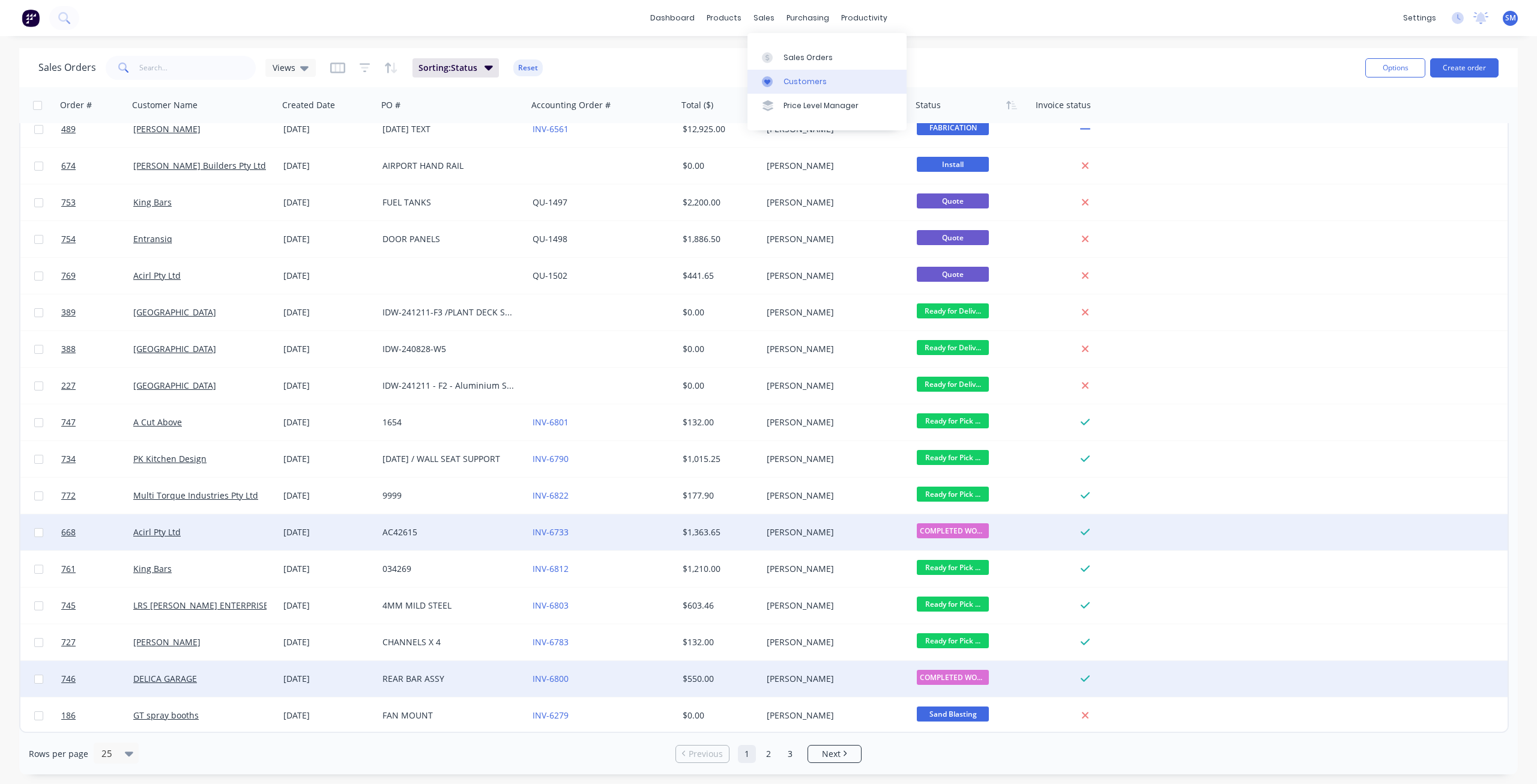
click at [796, 80] on div "Customers" at bounding box center [805, 81] width 44 height 11
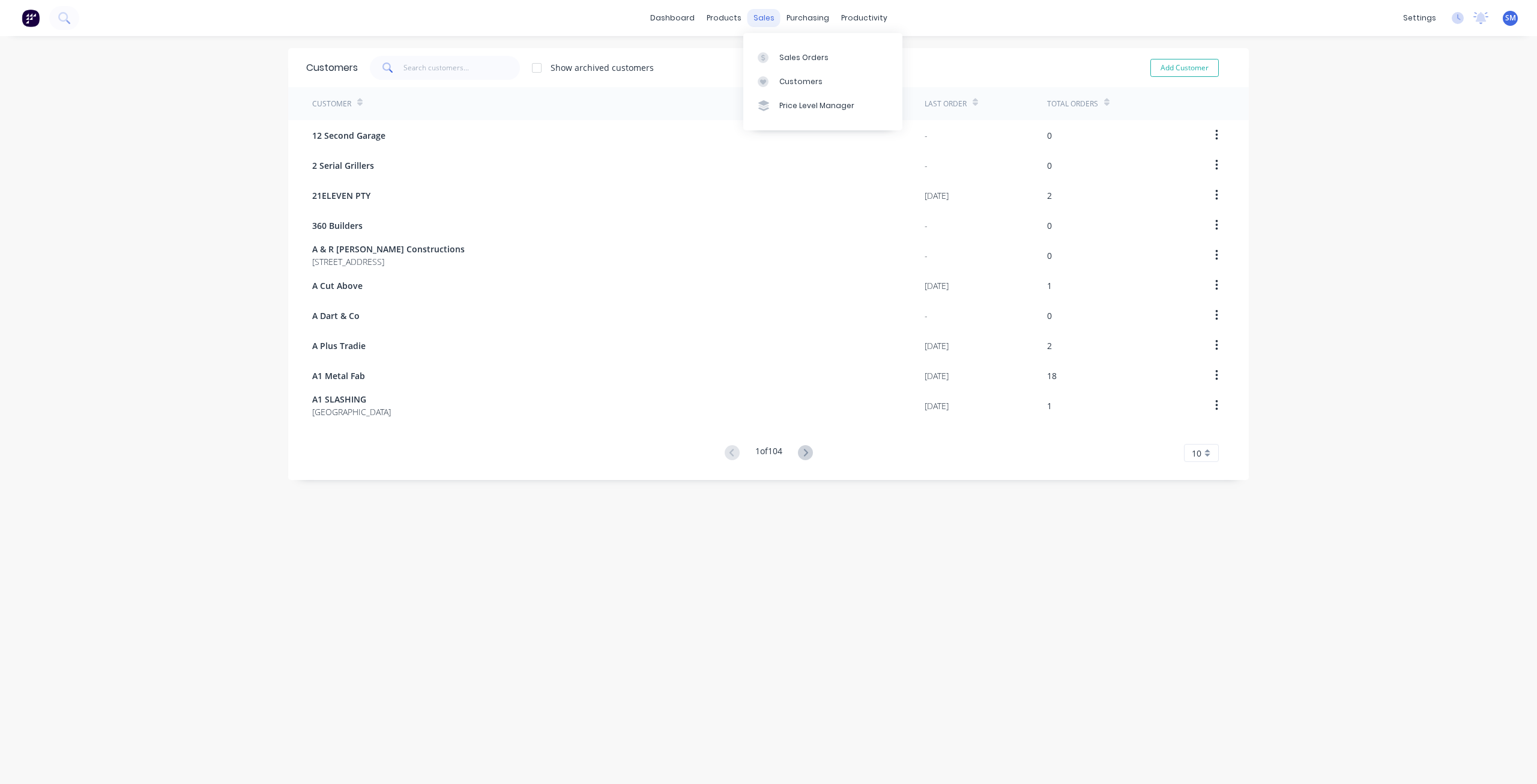
click at [752, 18] on div "sales" at bounding box center [765, 17] width 33 height 18
click at [784, 56] on div "Sales Orders" at bounding box center [803, 57] width 49 height 11
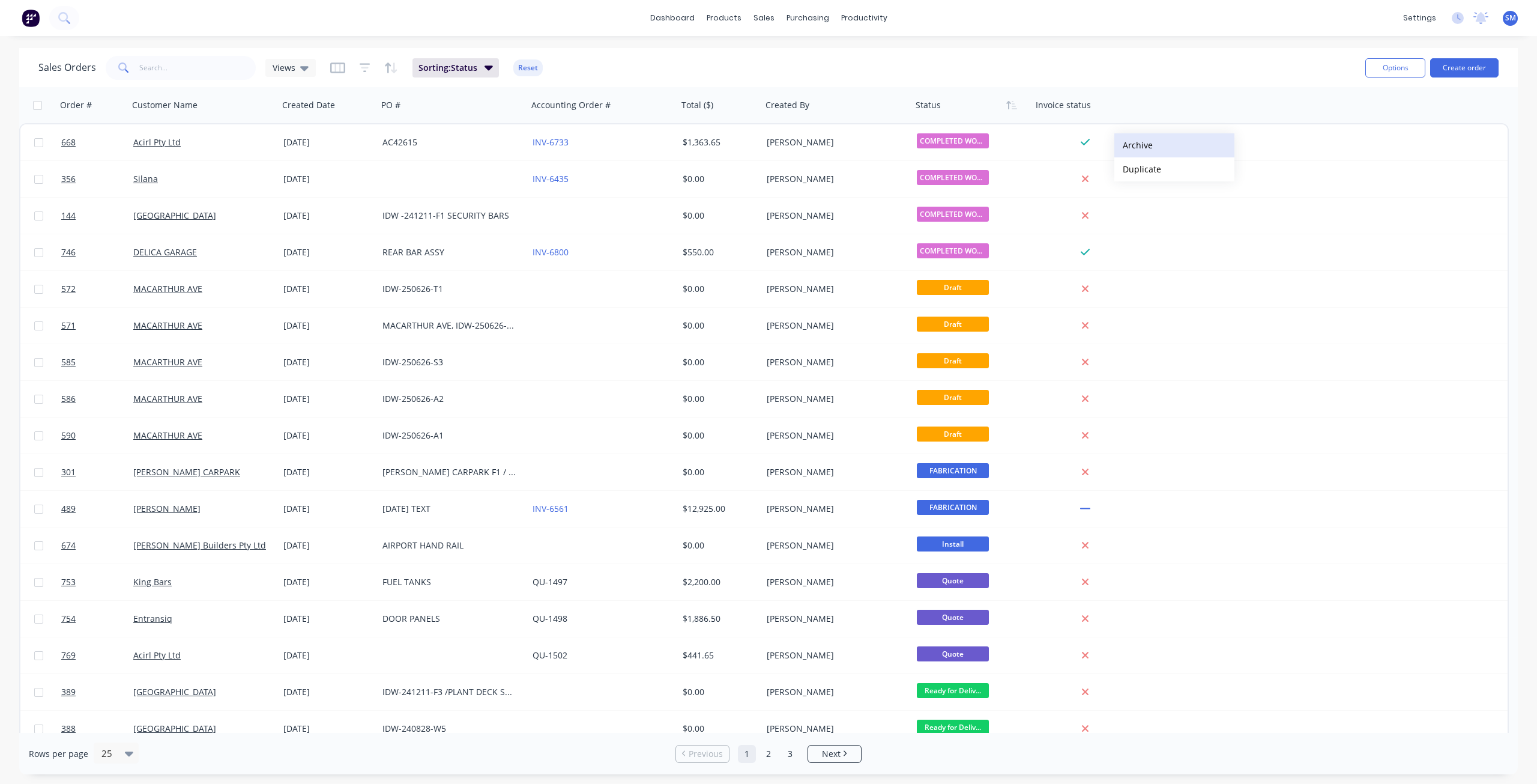
click at [1137, 143] on button "Archive" at bounding box center [1175, 145] width 120 height 24
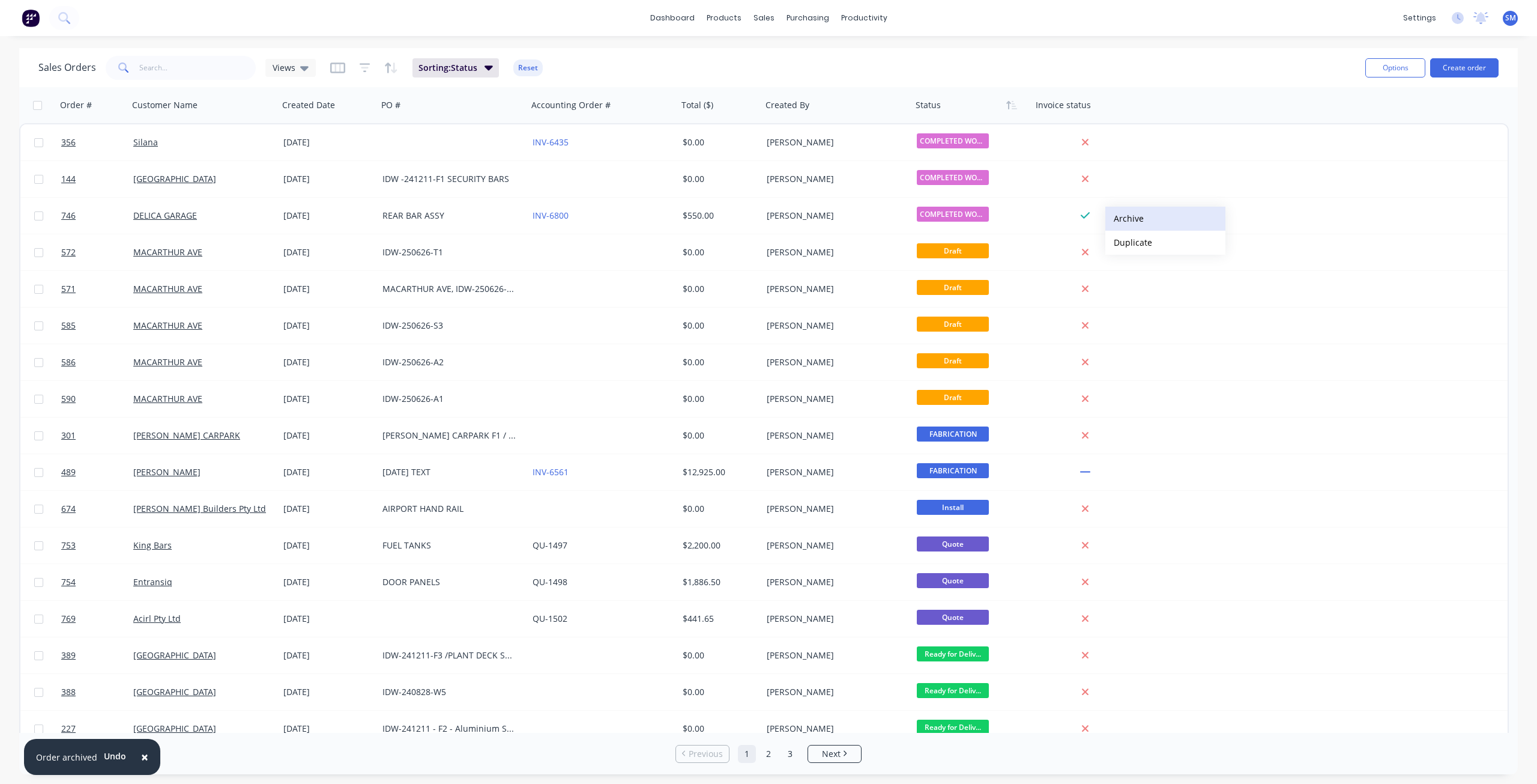
click at [1126, 219] on button "Archive" at bounding box center [1166, 218] width 120 height 24
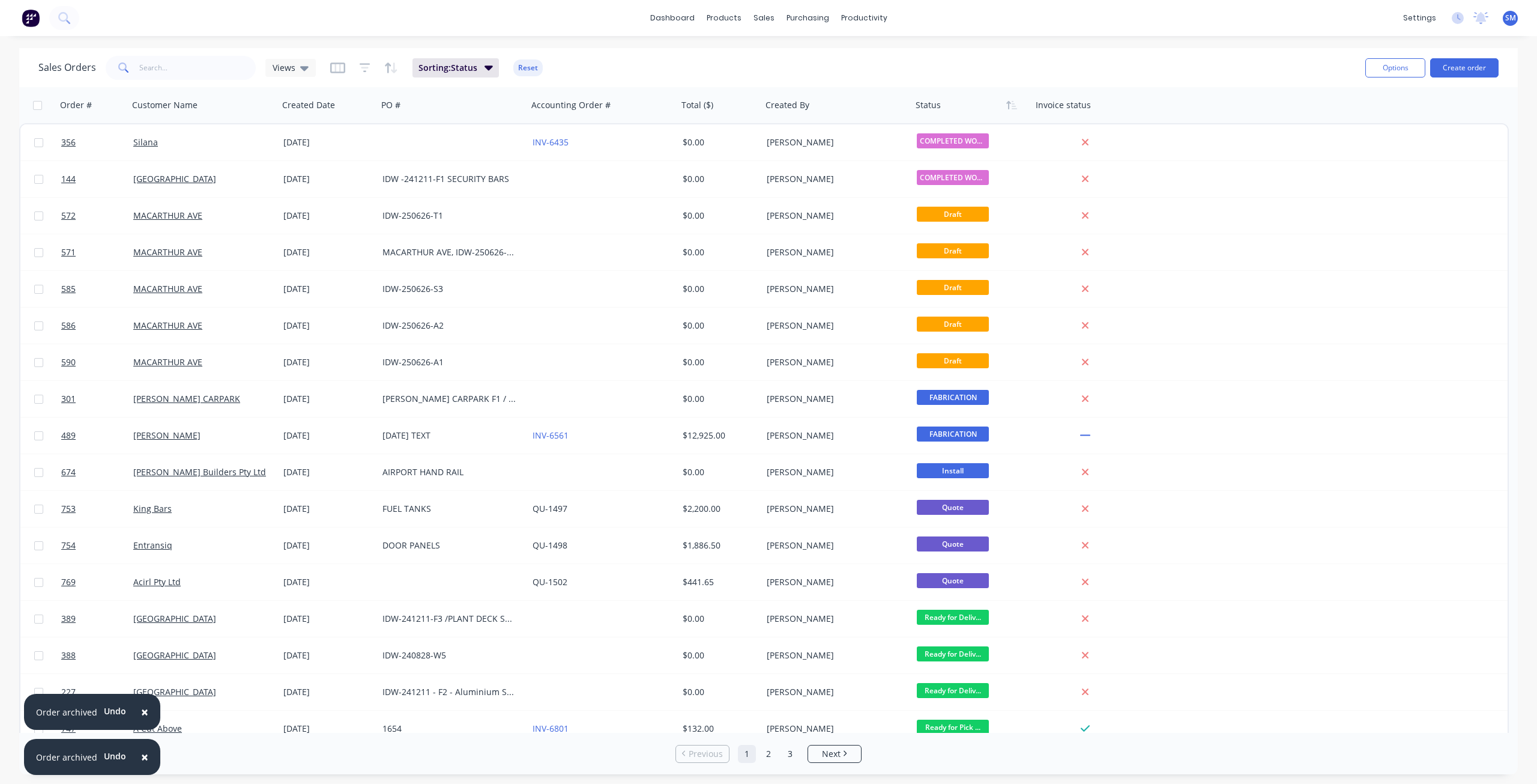
click at [142, 760] on span "×" at bounding box center [144, 756] width 7 height 16
click at [142, 755] on span "×" at bounding box center [144, 756] width 7 height 16
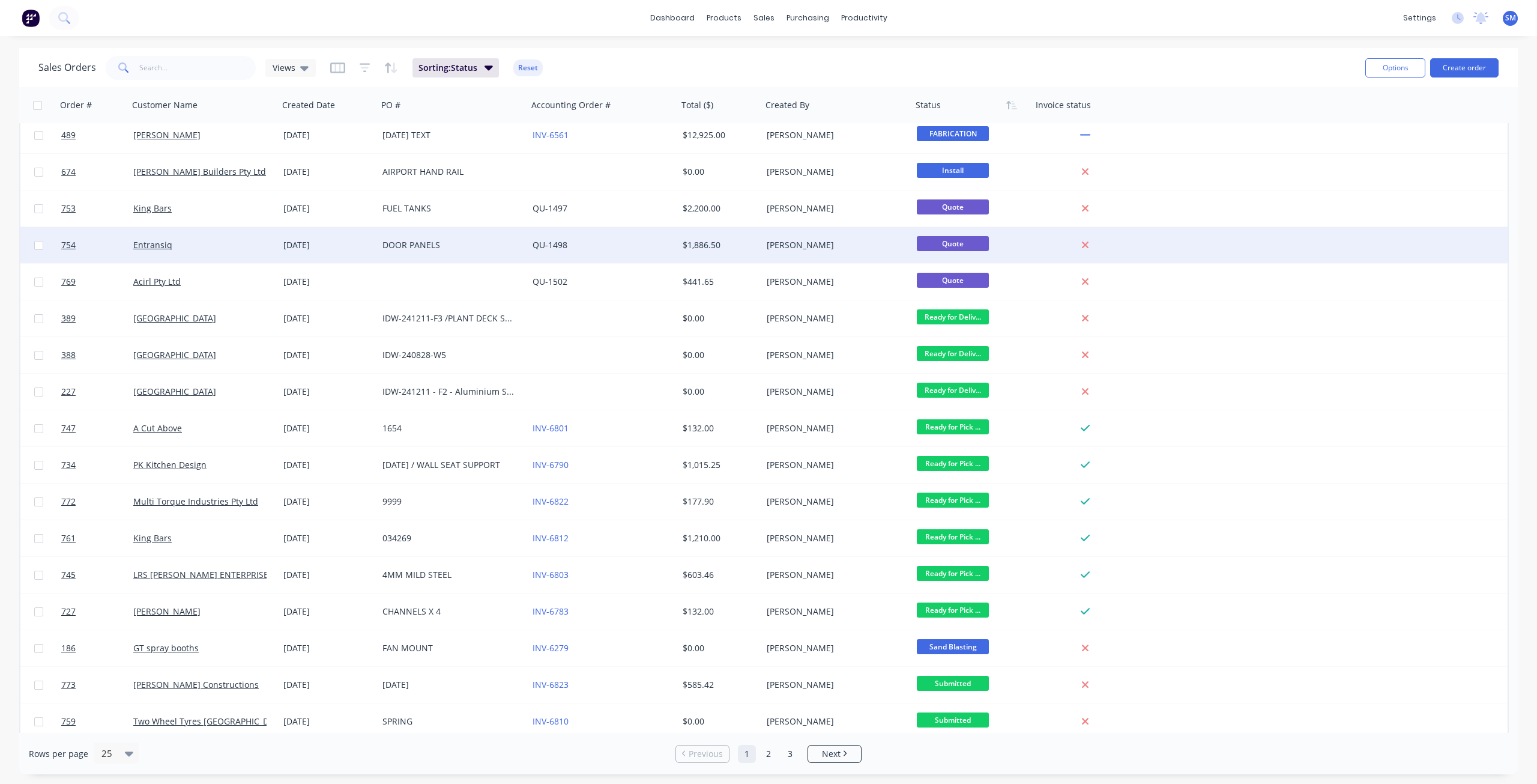
scroll to position [306, 0]
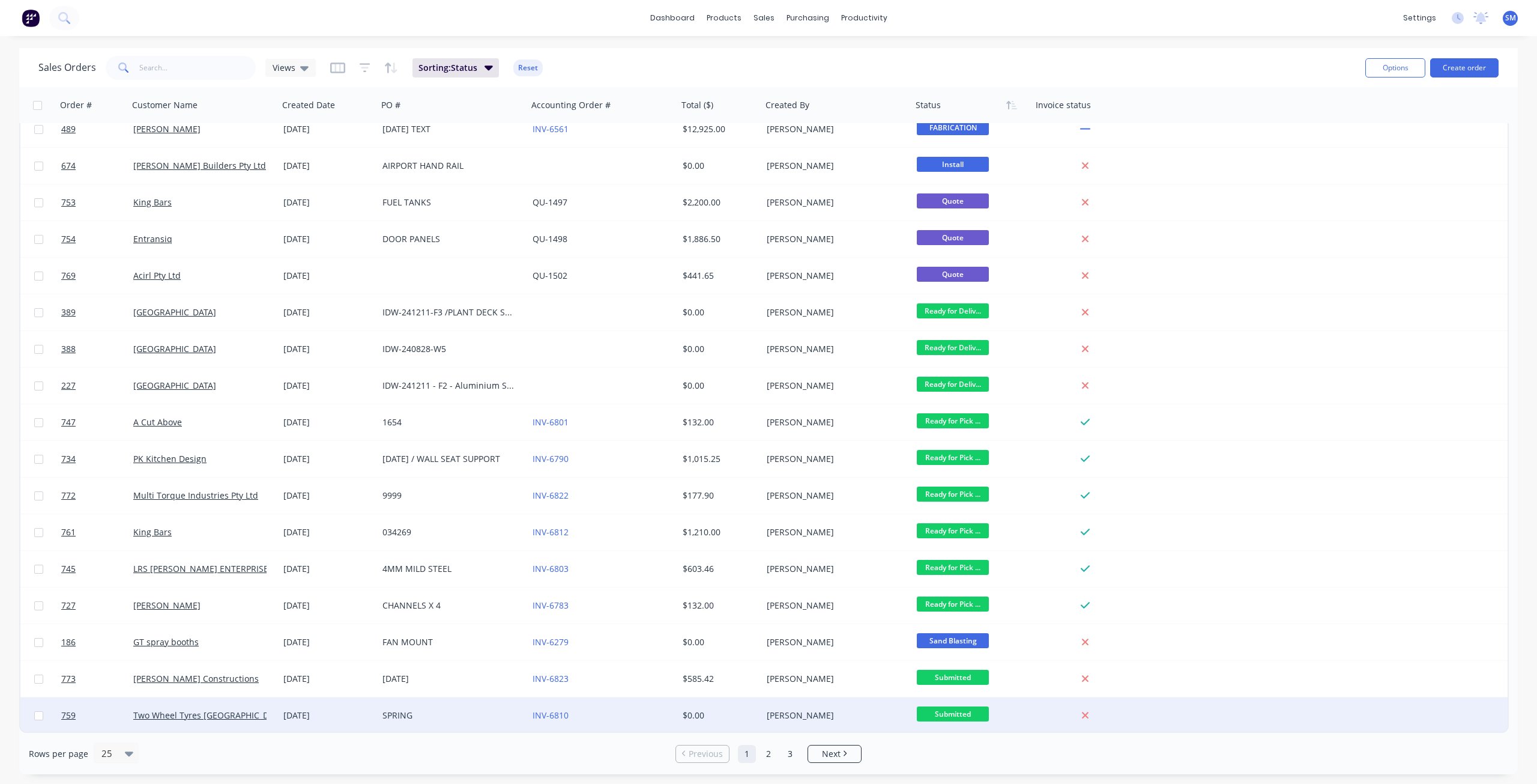
click at [347, 714] on div "[DATE]" at bounding box center [329, 715] width 89 height 12
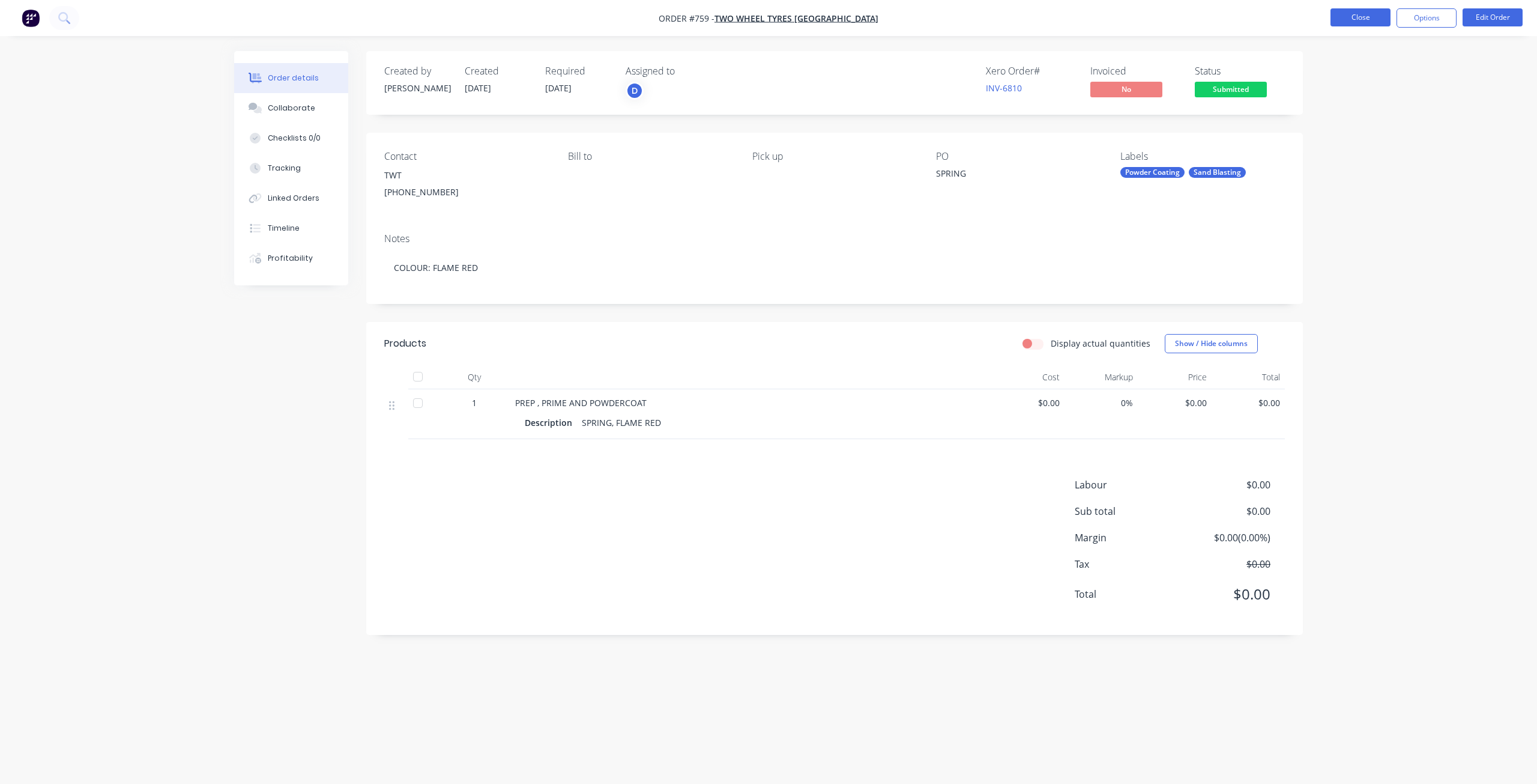
click at [1356, 16] on button "Close" at bounding box center [1361, 17] width 60 height 18
